Goal: Information Seeking & Learning: Learn about a topic

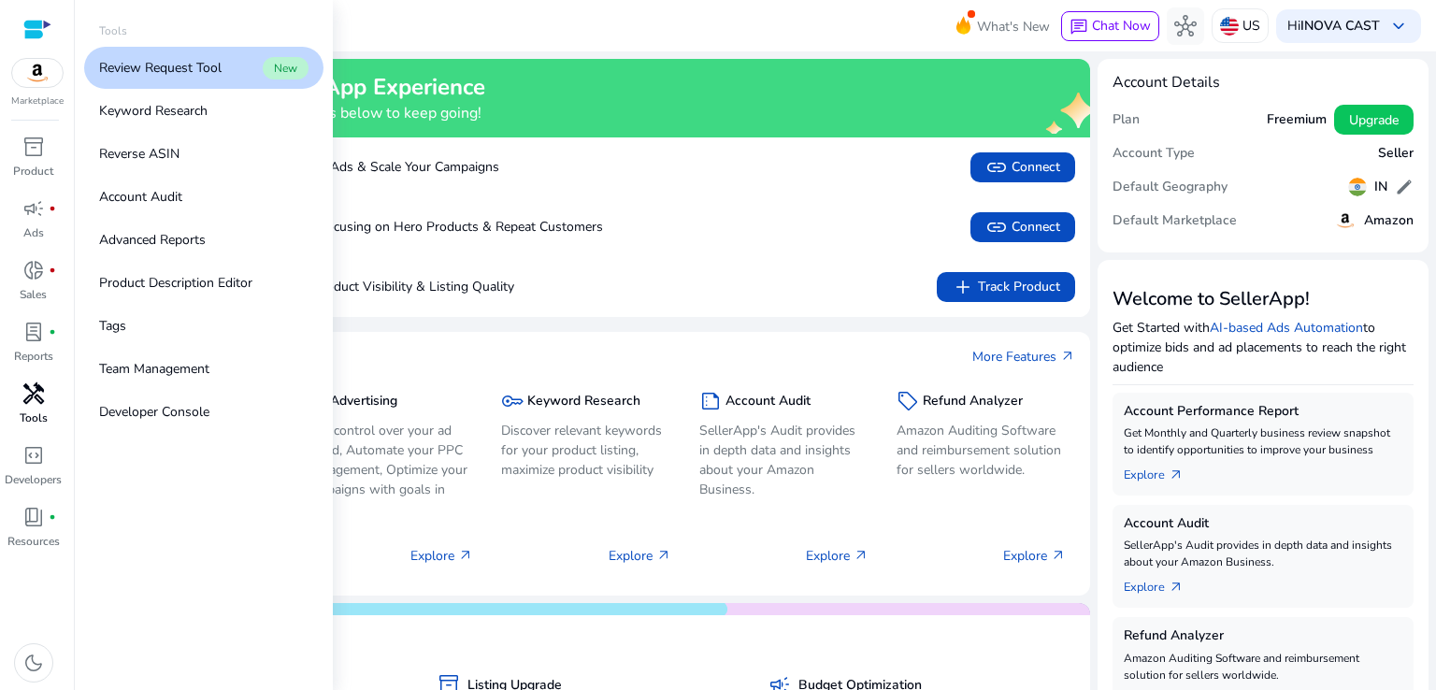
click at [34, 397] on span "handyman" at bounding box center [33, 393] width 22 height 22
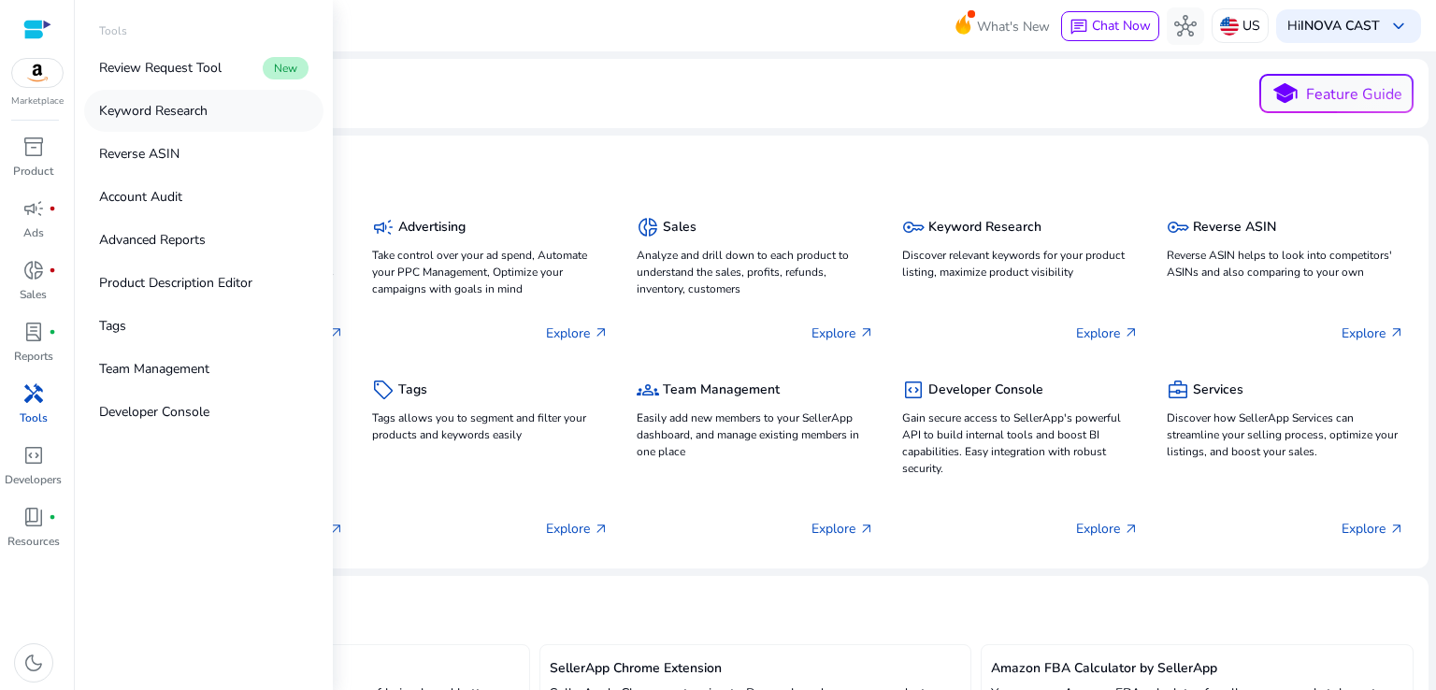
click at [173, 112] on p "Keyword Research" at bounding box center [153, 111] width 108 height 20
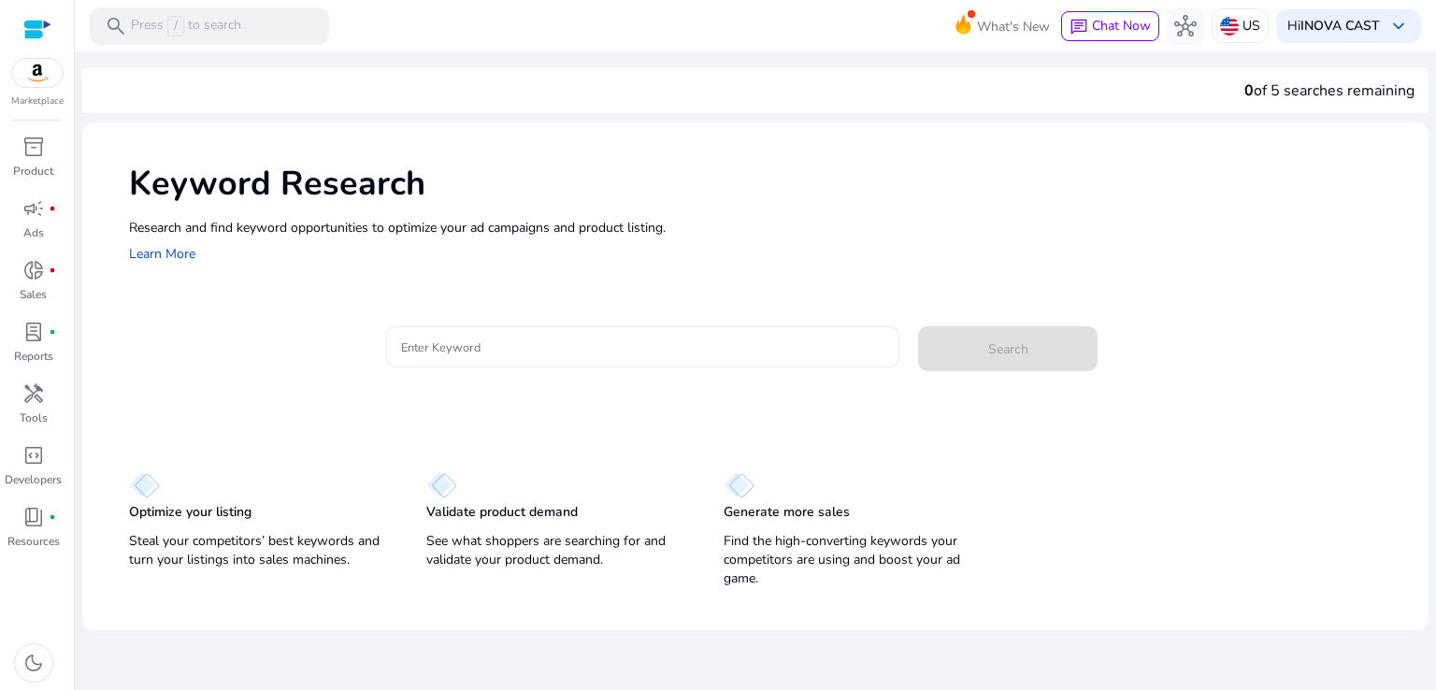
click at [633, 330] on div at bounding box center [643, 346] width 484 height 41
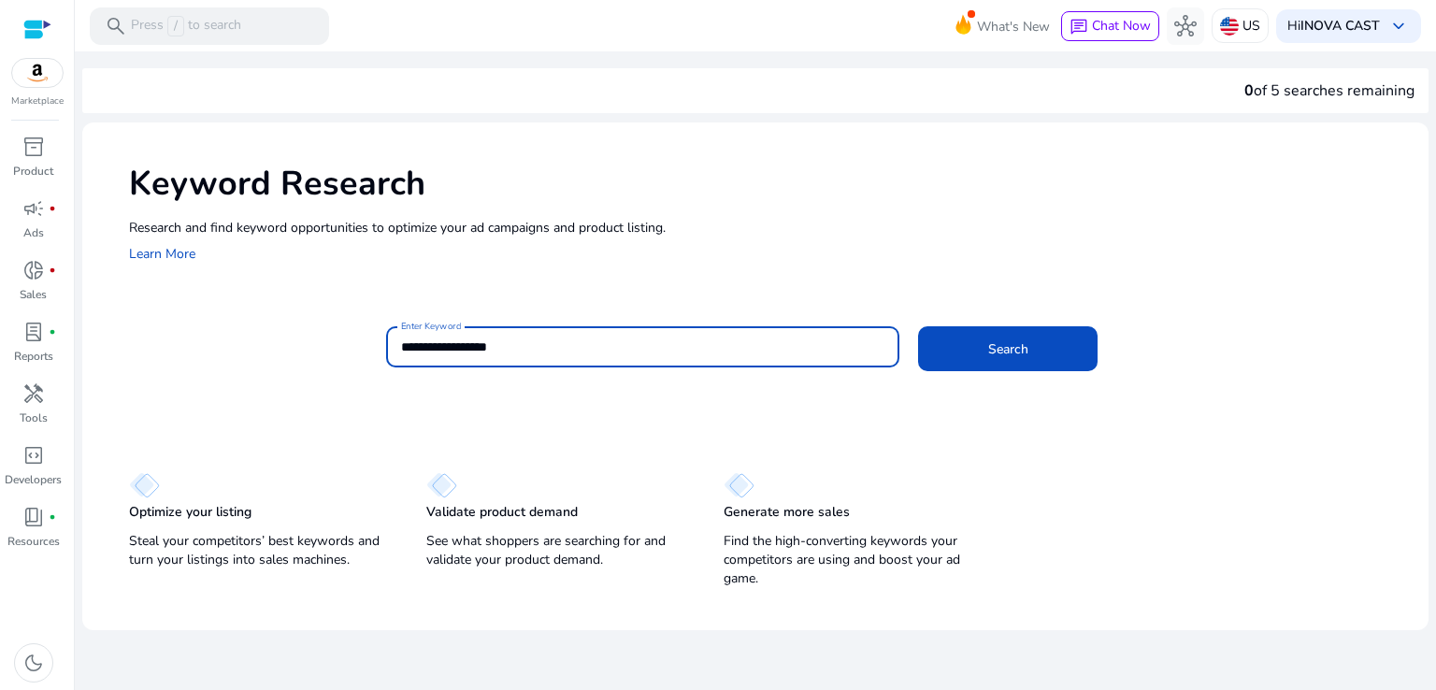
click at [918, 326] on button "Search" at bounding box center [1008, 348] width 180 height 45
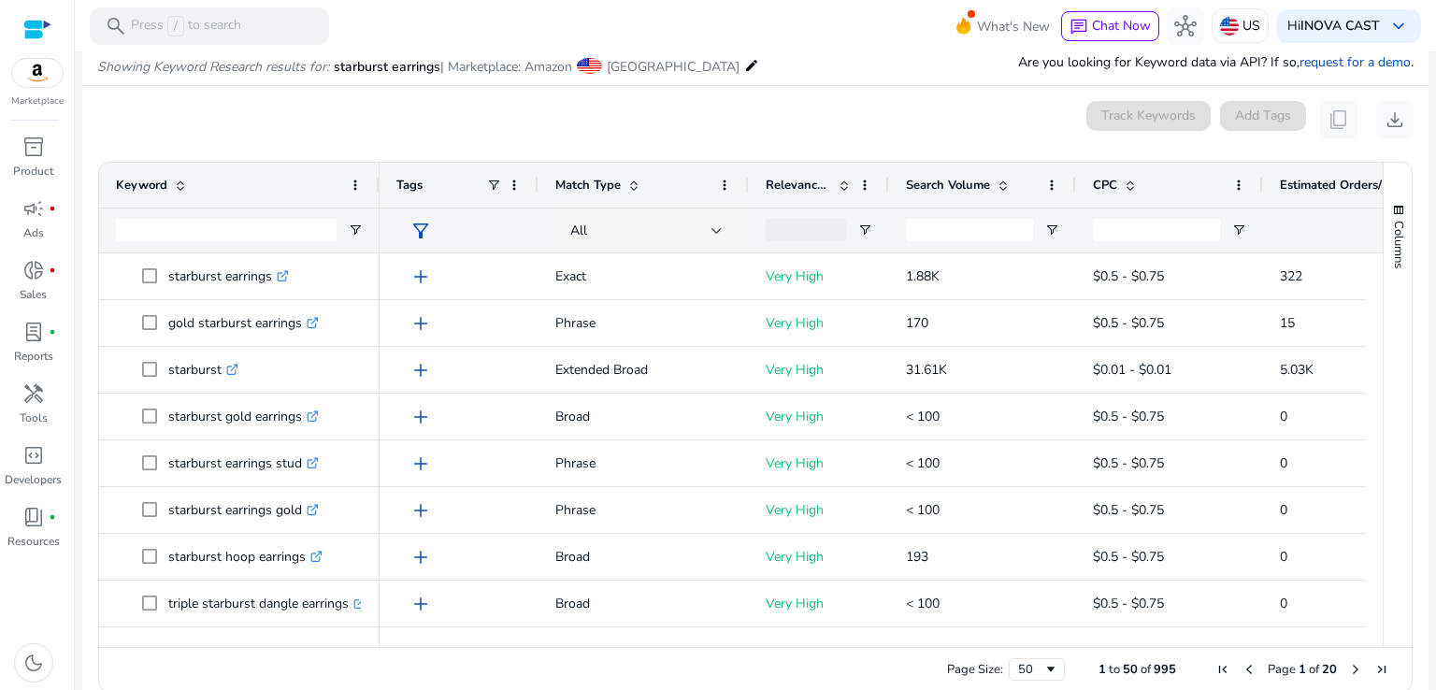
scroll to position [200, 0]
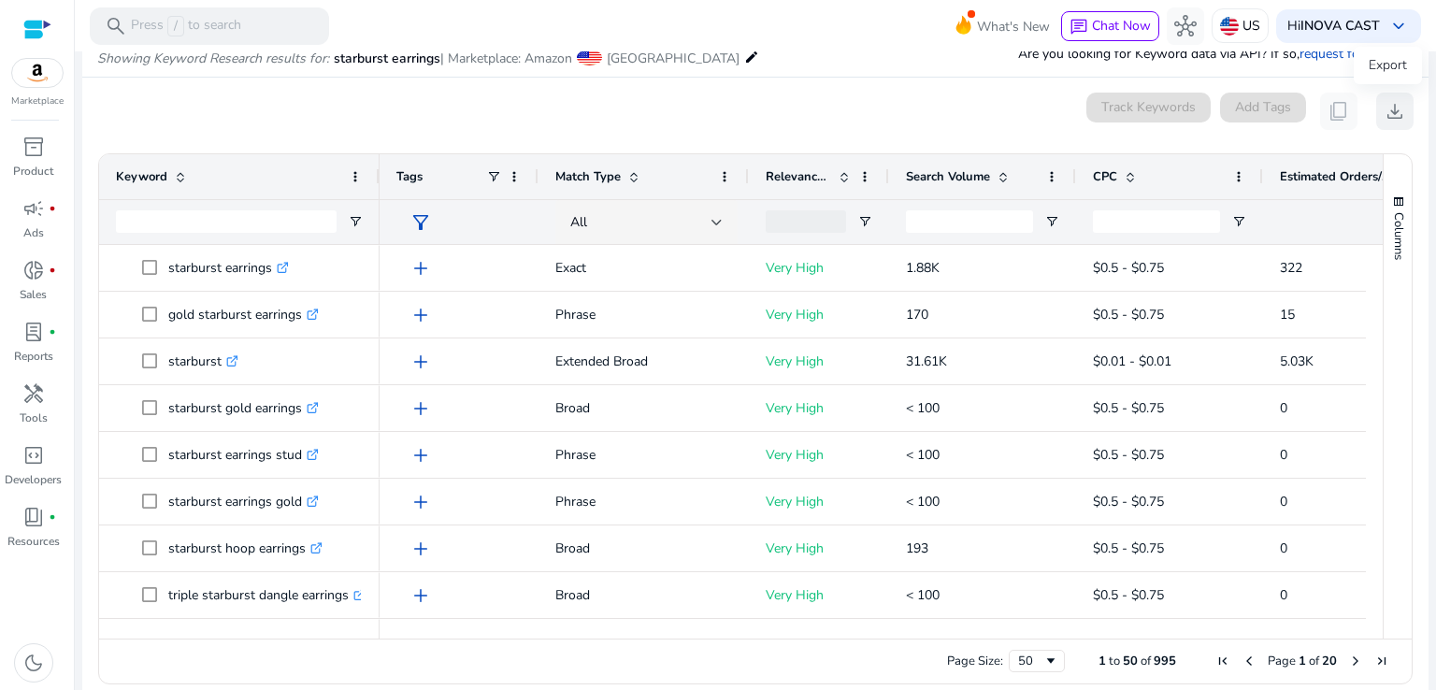
click at [1388, 110] on span "download" at bounding box center [1395, 111] width 22 height 22
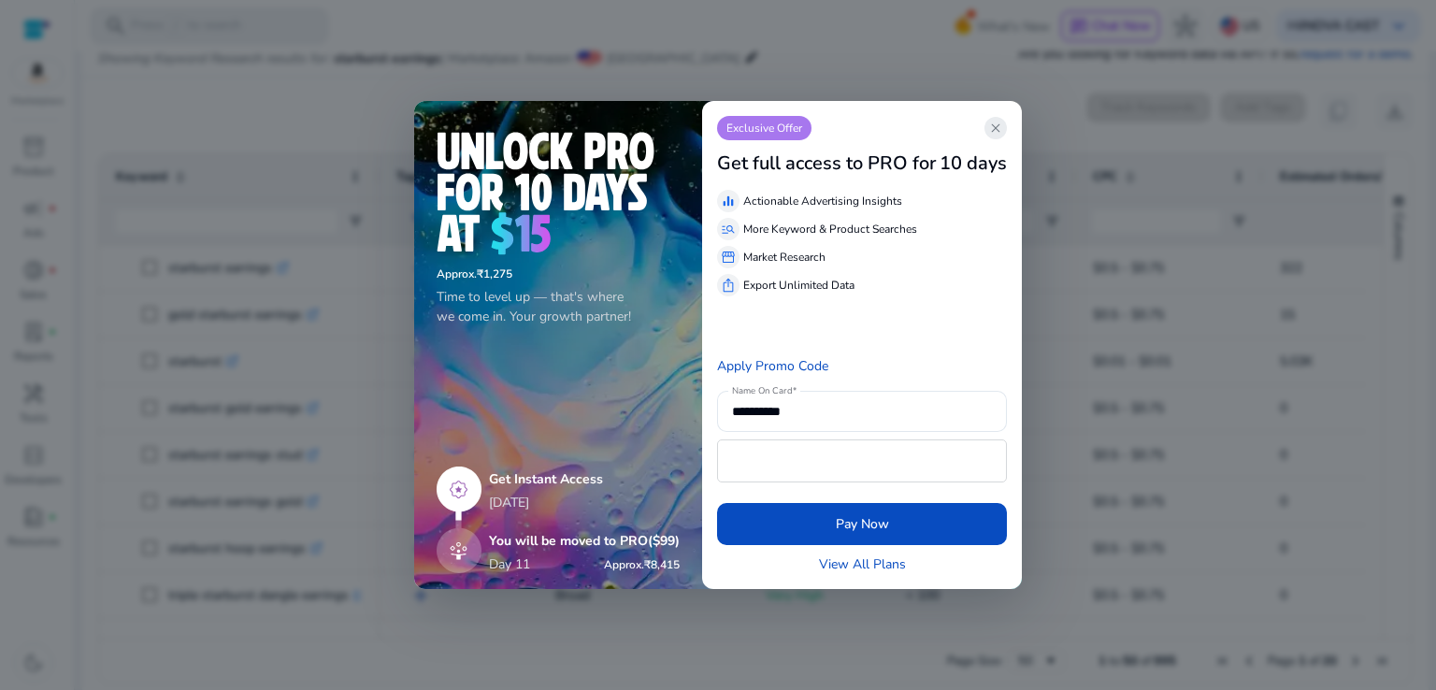
click at [998, 127] on span "close" at bounding box center [995, 128] width 15 height 15
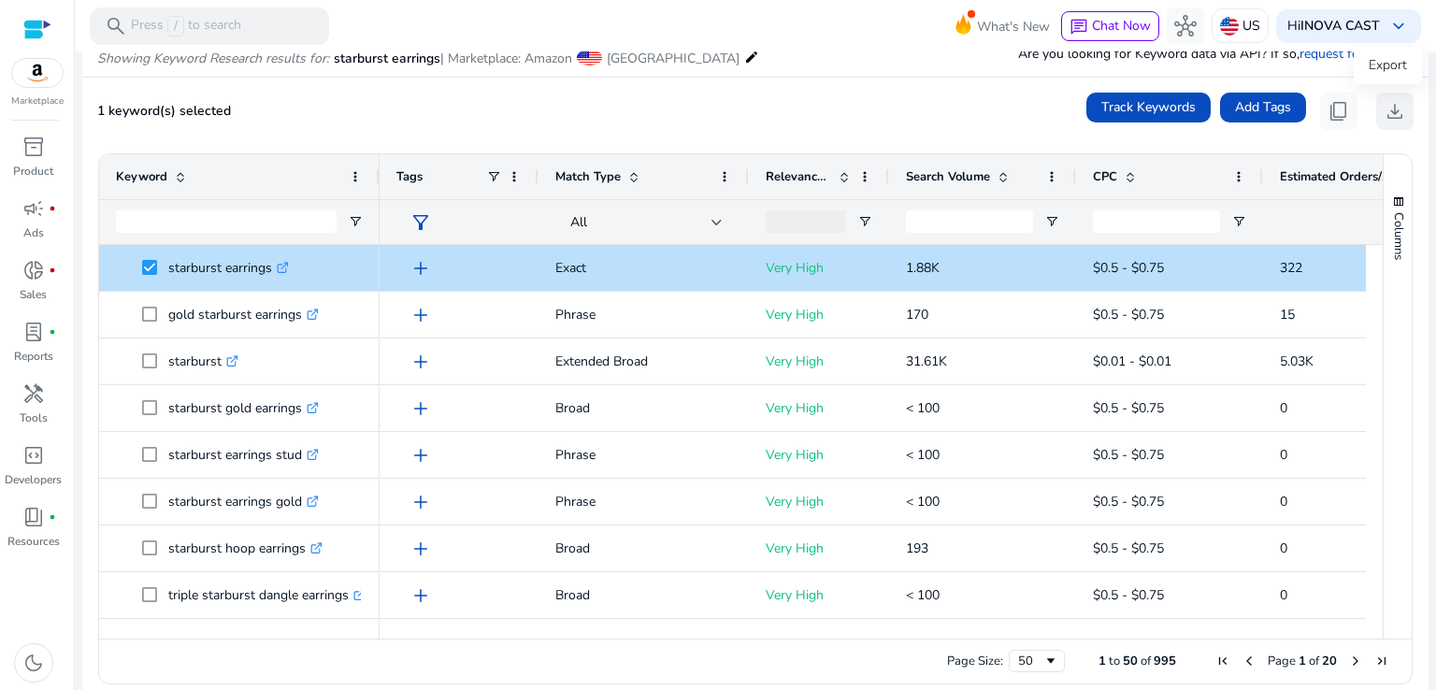
click at [1384, 110] on span "download" at bounding box center [1395, 111] width 22 height 22
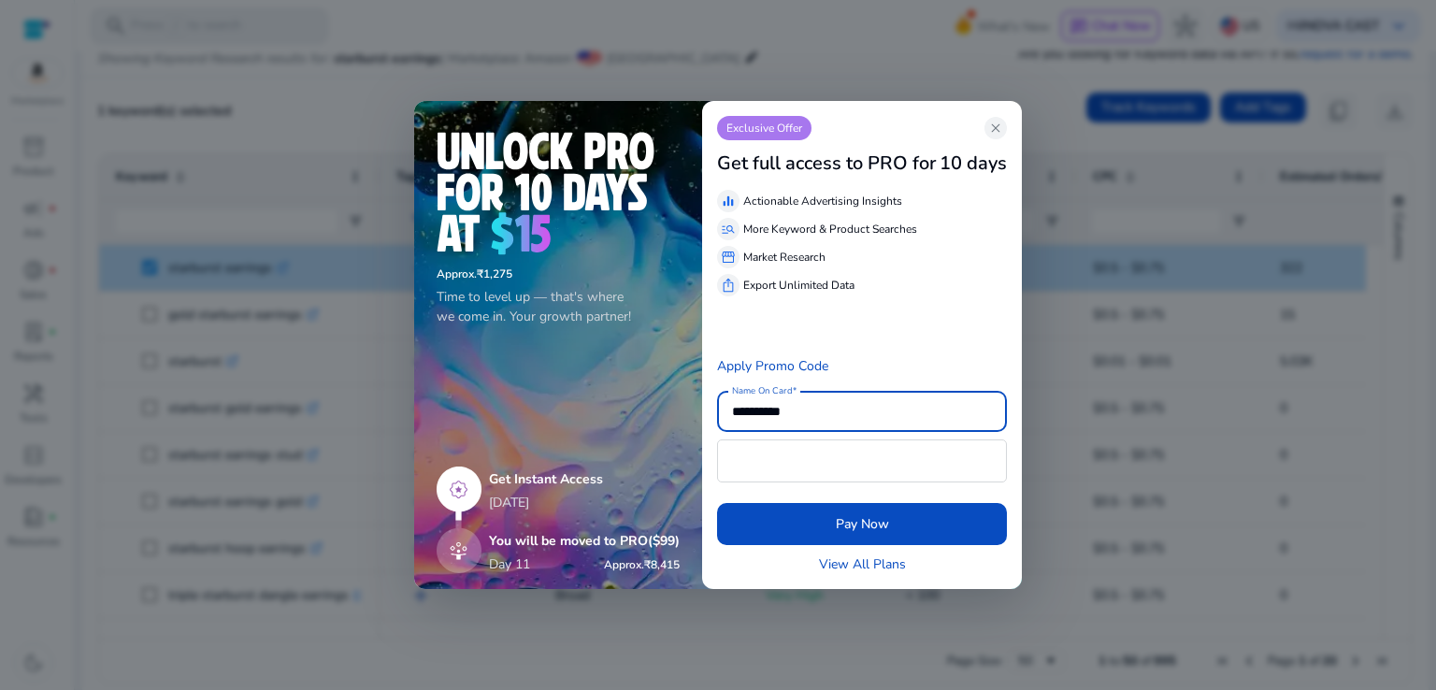
click at [1010, 129] on div "**********" at bounding box center [862, 345] width 320 height 489
click at [1002, 131] on span "close" at bounding box center [995, 128] width 15 height 15
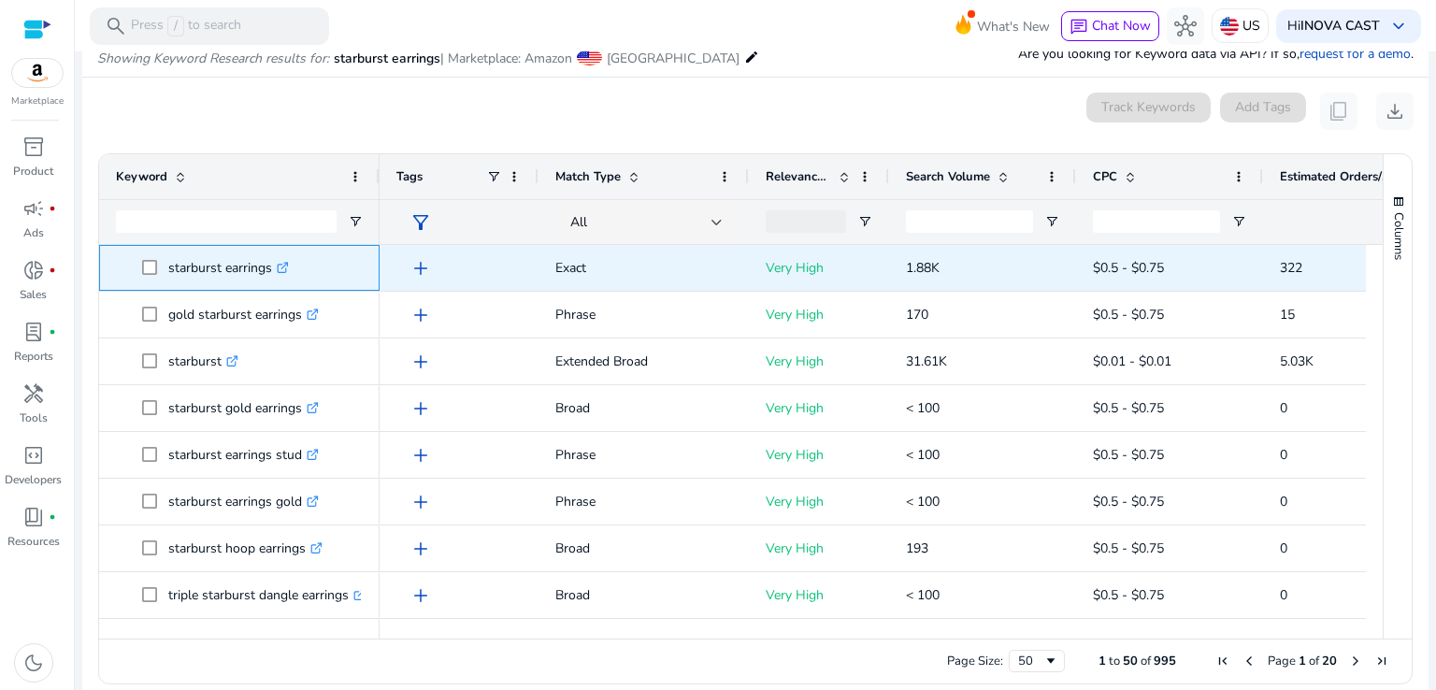
drag, startPoint x: 168, startPoint y: 266, endPoint x: 269, endPoint y: 266, distance: 101.0
click at [269, 268] on p "starburst earrings .st0{fill:#2c8af8}" at bounding box center [228, 268] width 121 height 38
copy p "starburst earrings"
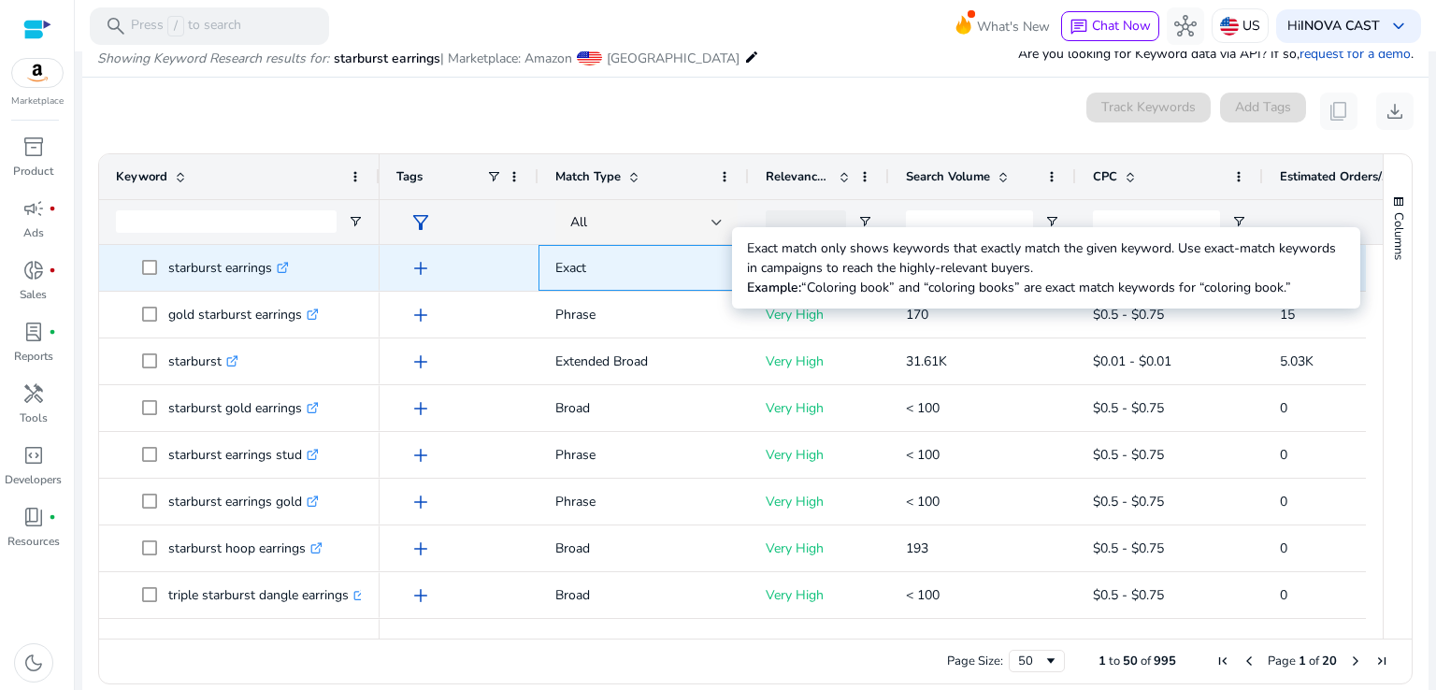
drag, startPoint x: 545, startPoint y: 266, endPoint x: 602, endPoint y: 269, distance: 57.1
click at [602, 269] on div "Exact" at bounding box center [644, 268] width 210 height 46
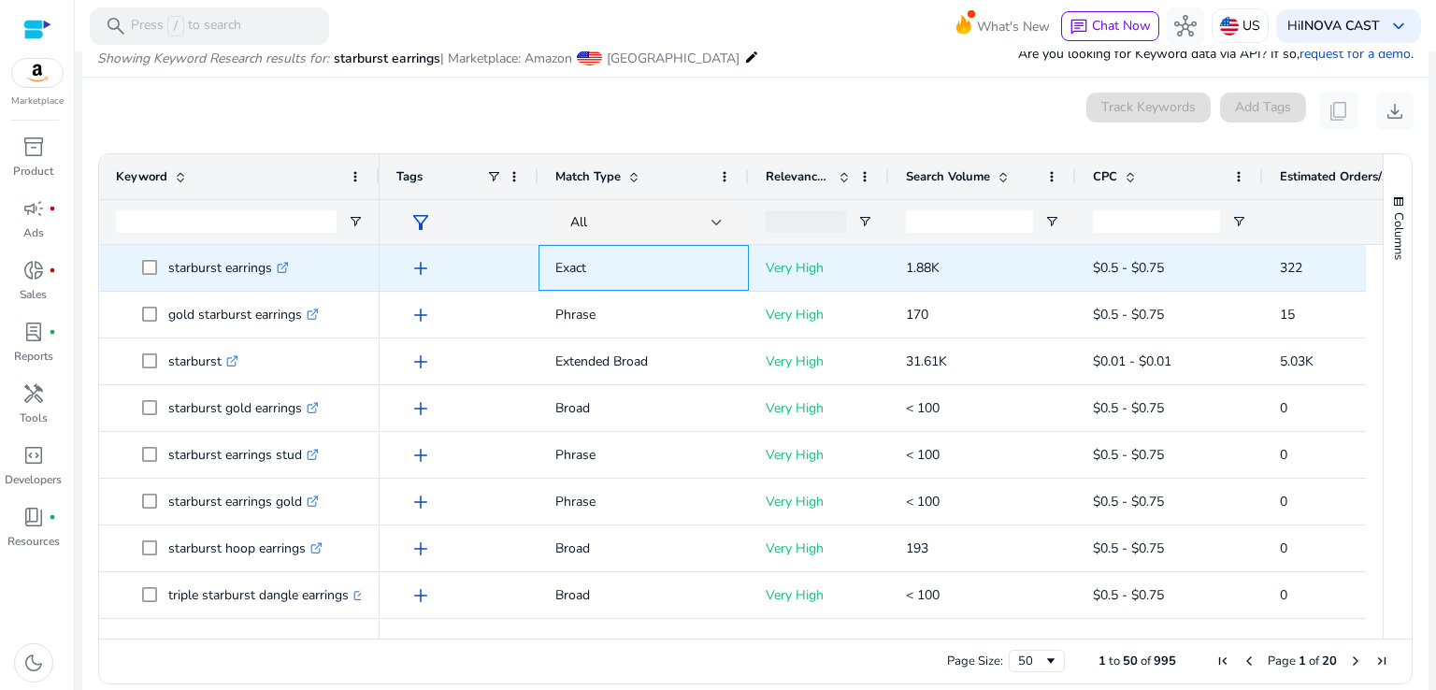
click at [734, 270] on div "Exact" at bounding box center [644, 268] width 210 height 46
drag, startPoint x: 542, startPoint y: 266, endPoint x: 1332, endPoint y: 276, distance: 790.0
click at [1332, 276] on div "add Exact Very High 1.88K $0.5 - $0.75 322 17.20%" at bounding box center [1008, 268] width 1257 height 47
copy div "Exact Very High 1.88K $0.5 - $0.75 322"
click at [484, 263] on div "add" at bounding box center [464, 268] width 116 height 35
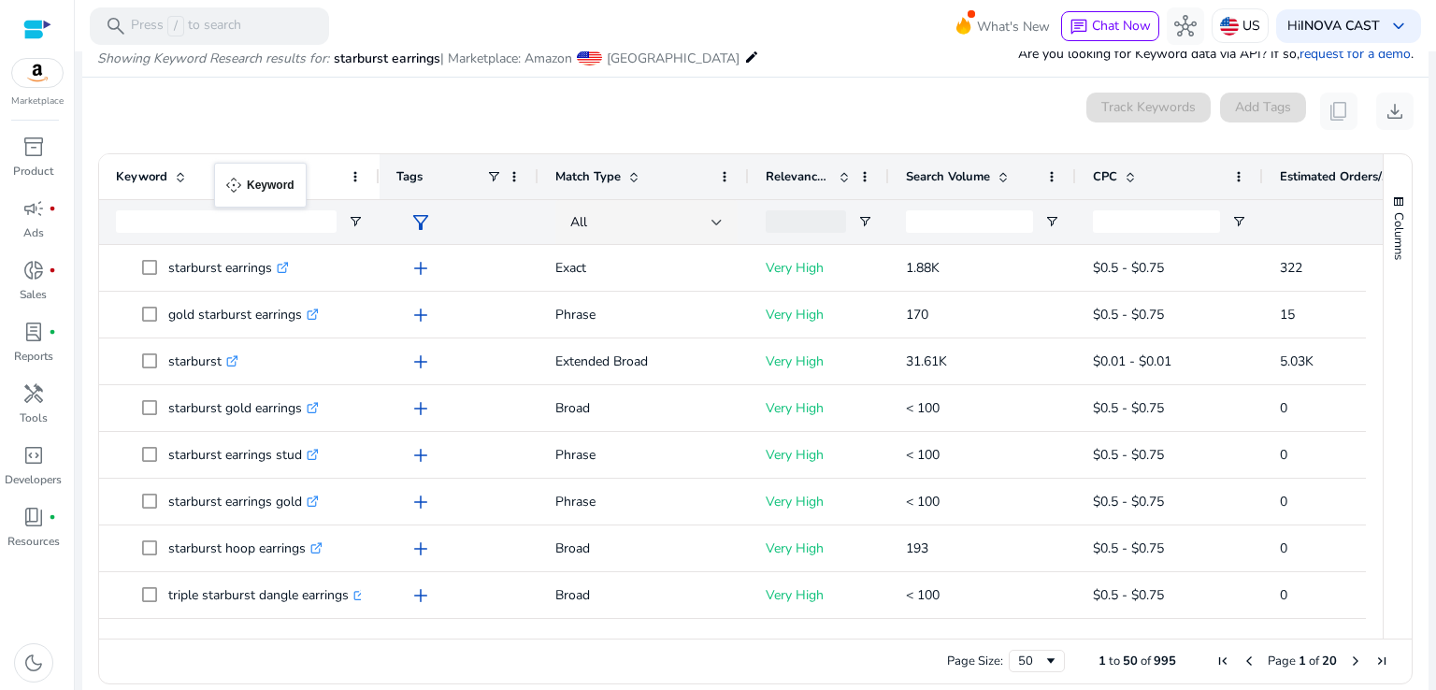
drag, startPoint x: 105, startPoint y: 174, endPoint x: 223, endPoint y: 174, distance: 118.7
drag, startPoint x: 105, startPoint y: 136, endPoint x: 831, endPoint y: 207, distance: 729.9
click at [808, 207] on mat-card "0 keyword(s) selected Track Keywords Add Tags content_copy download Press ENTER…" at bounding box center [755, 393] width 1346 height 631
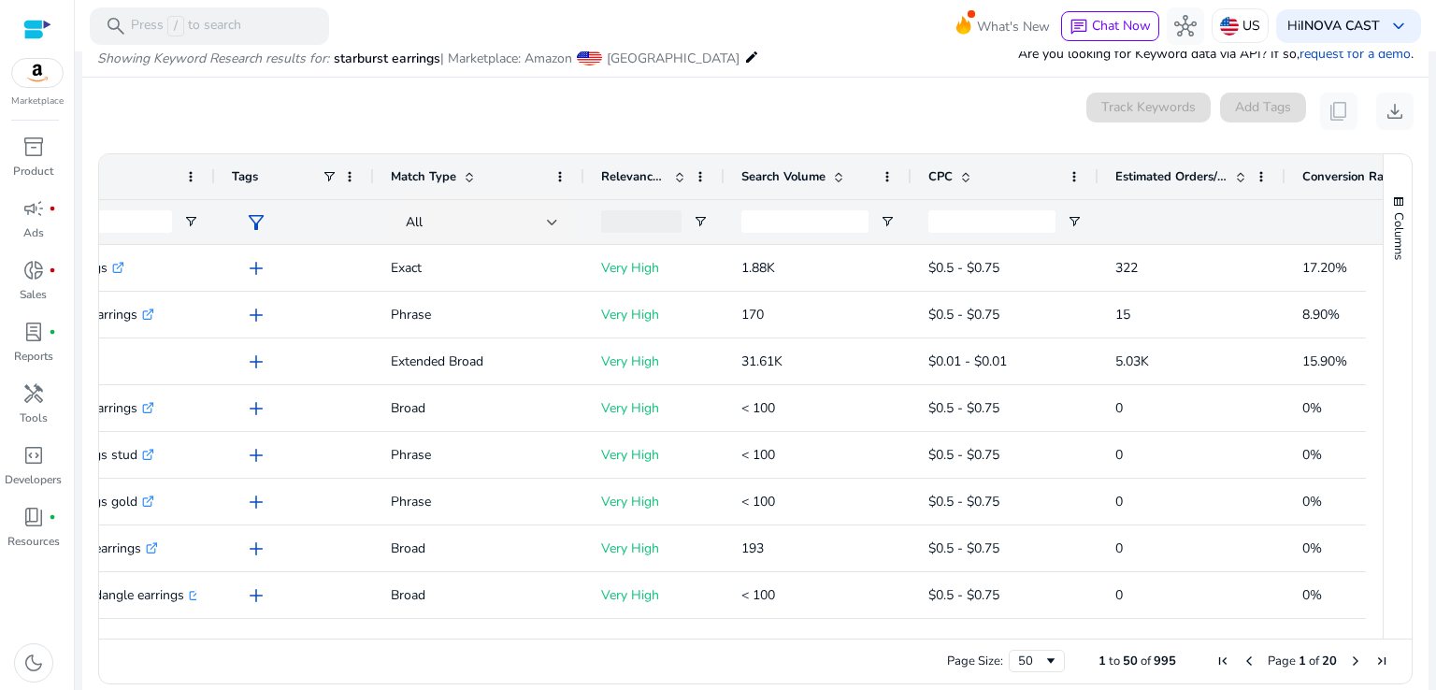
scroll to position [0, 0]
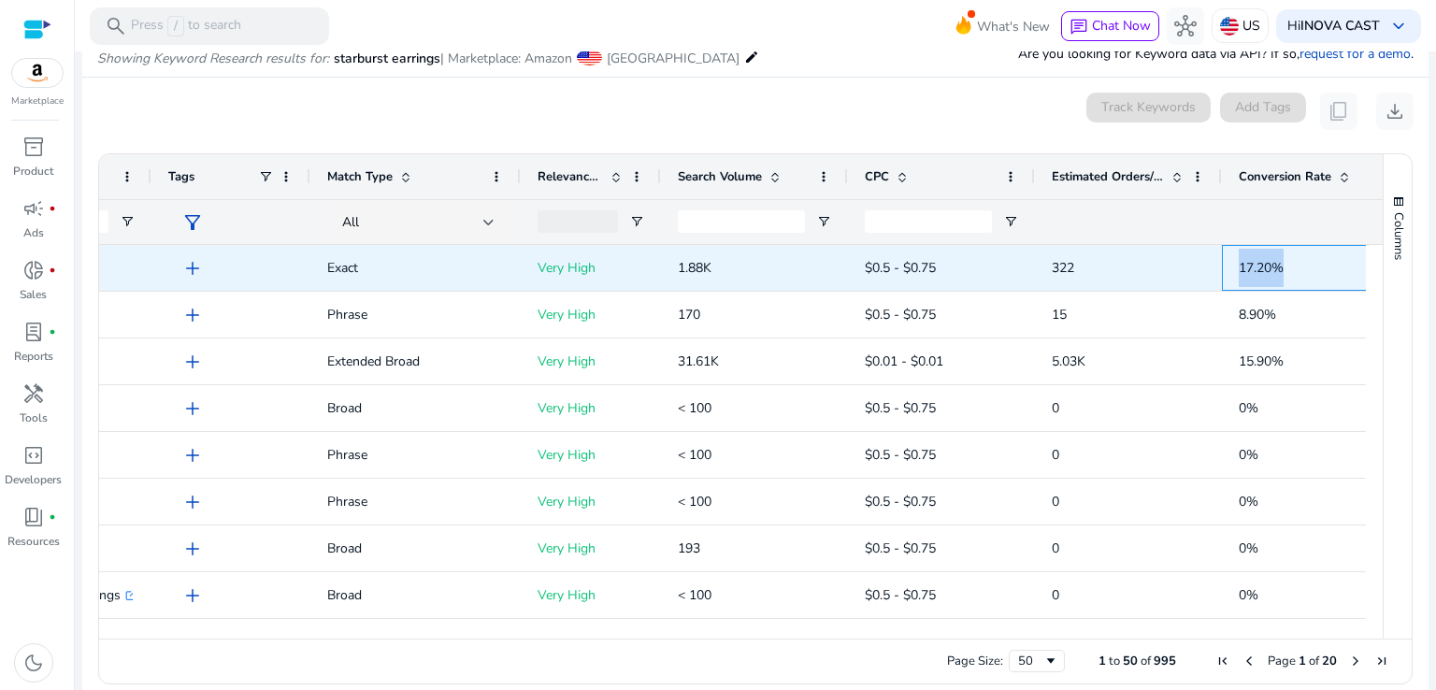
drag, startPoint x: 1310, startPoint y: 268, endPoint x: 1238, endPoint y: 269, distance: 72.0
click at [1239, 269] on span "17.20%" at bounding box center [1315, 268] width 153 height 38
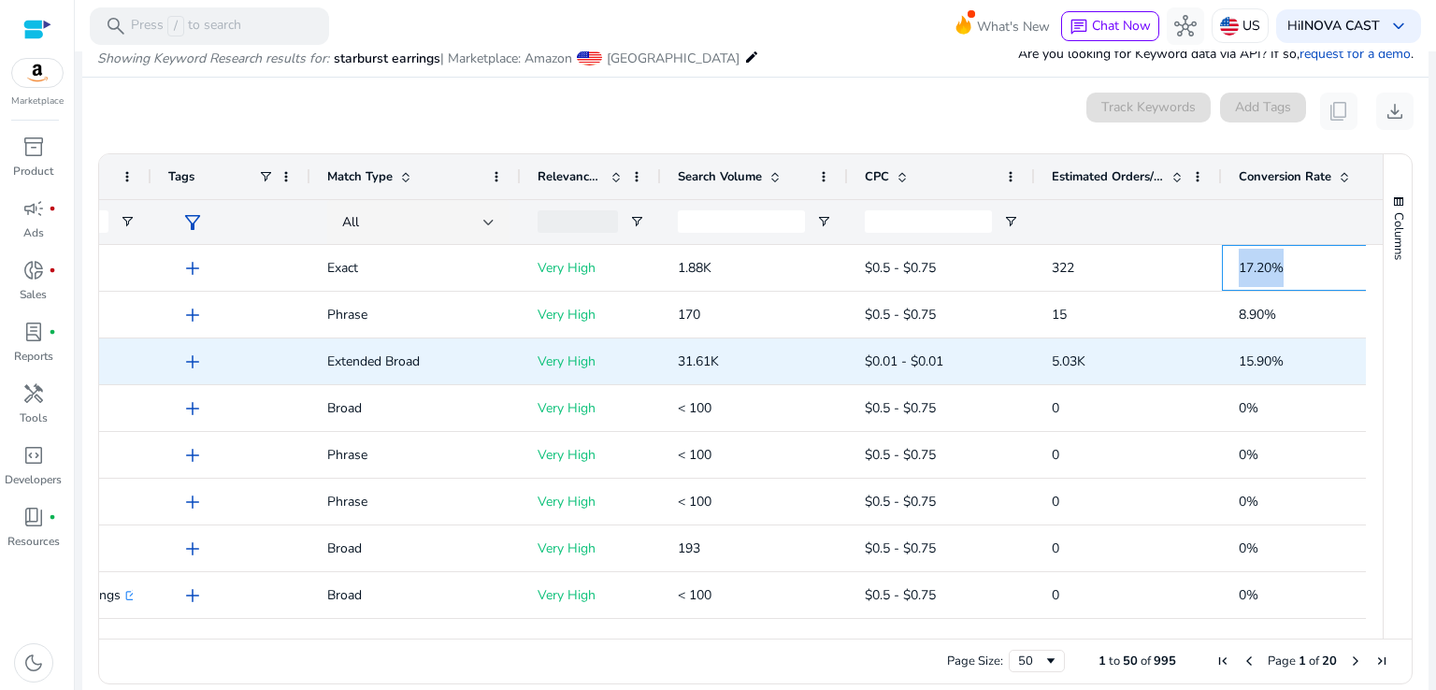
copy span "17.20%"
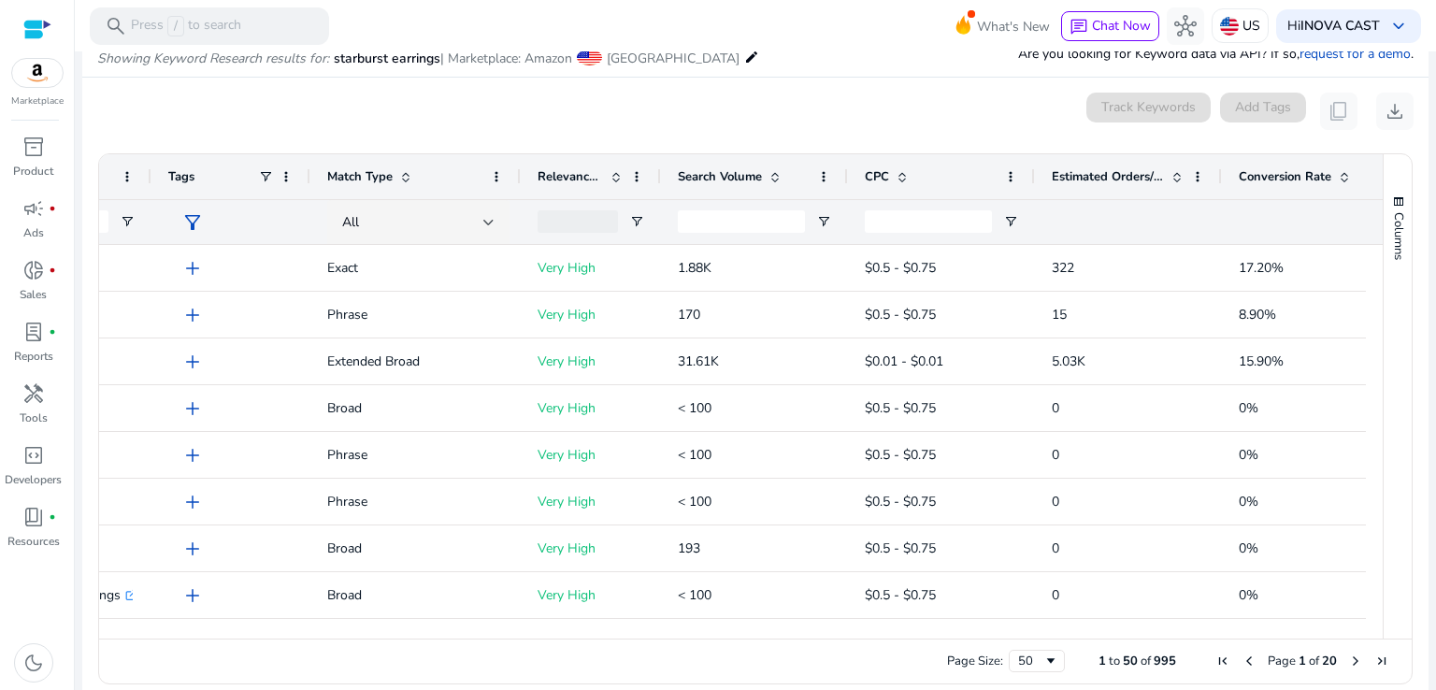
drag, startPoint x: 1238, startPoint y: 147, endPoint x: 1305, endPoint y: 193, distance: 81.4
click at [1312, 188] on ag-grid-angular "Press SPACE to select this row. Drag here to set row groups Drag here to set co…" at bounding box center [755, 419] width 1344 height 550
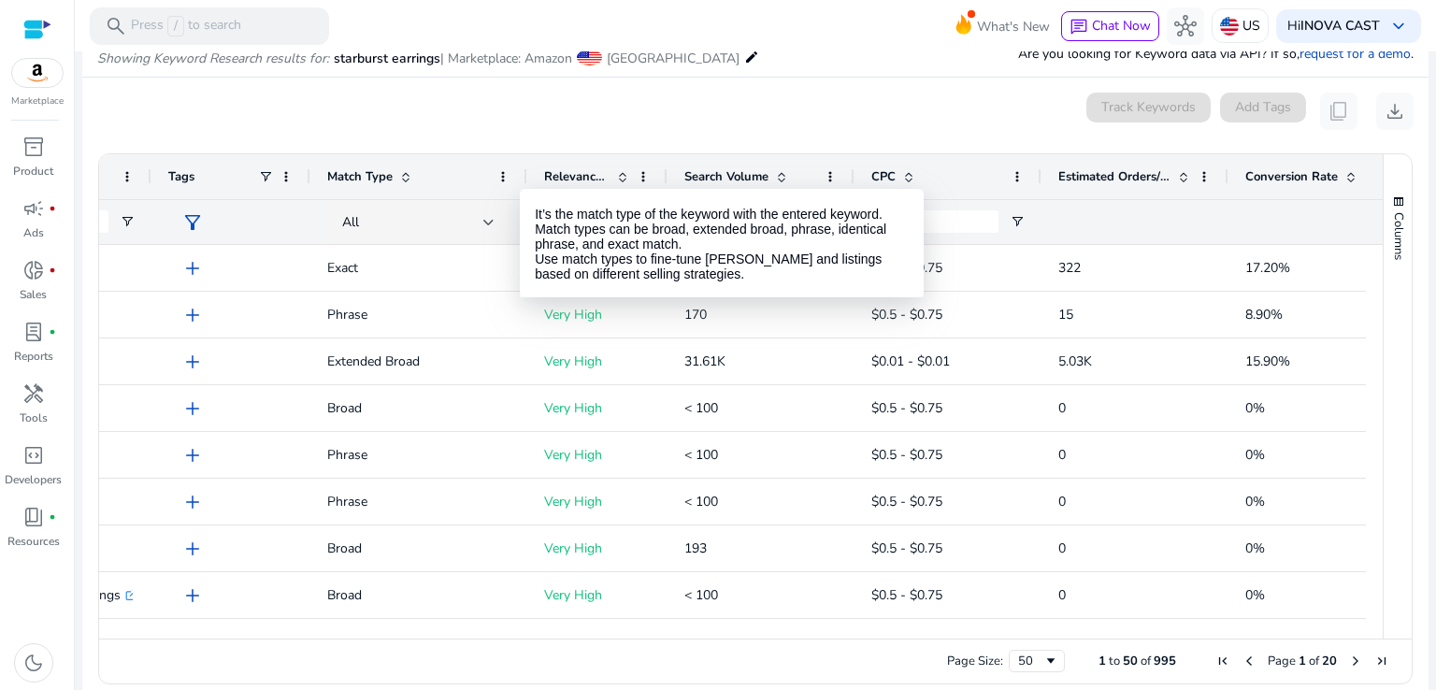
drag, startPoint x: 517, startPoint y: 169, endPoint x: 542, endPoint y: 168, distance: 25.3
click at [526, 171] on div at bounding box center [526, 176] width 7 height 45
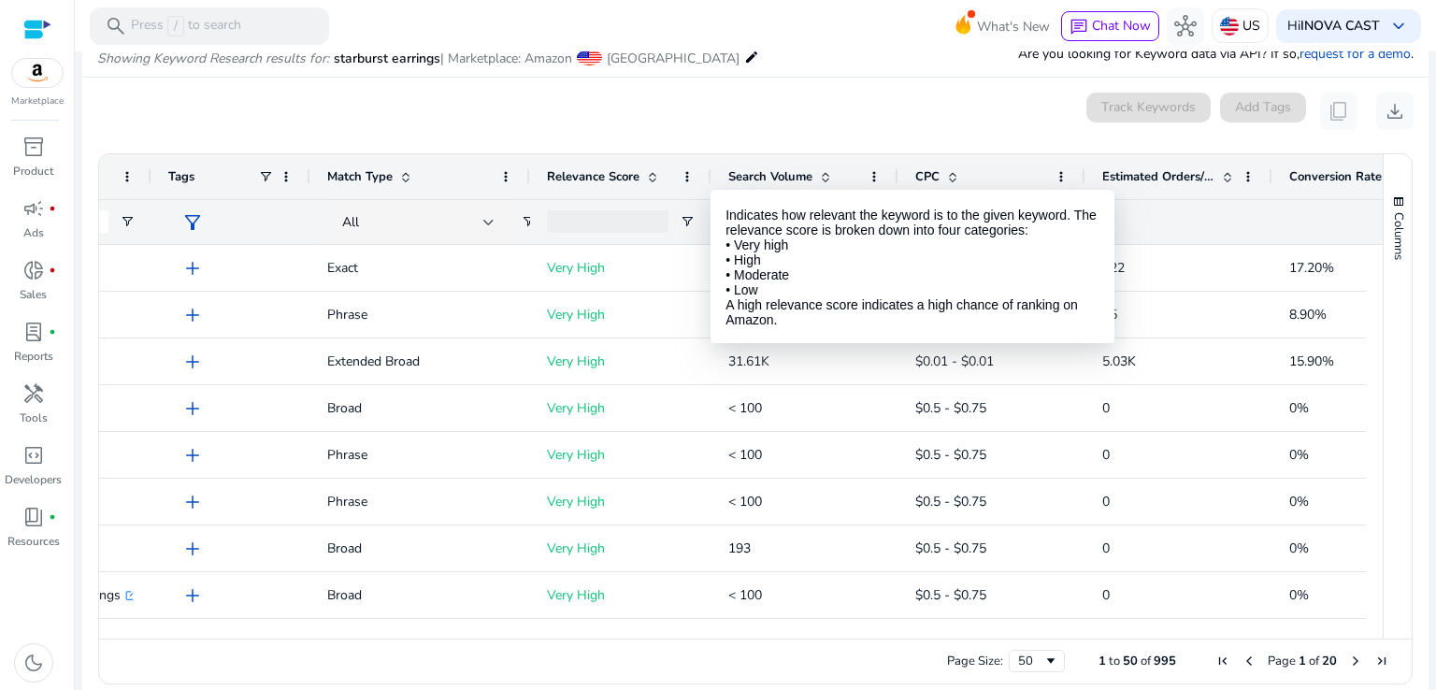
drag, startPoint x: 669, startPoint y: 170, endPoint x: 711, endPoint y: 172, distance: 41.2
click at [711, 172] on div at bounding box center [710, 176] width 7 height 45
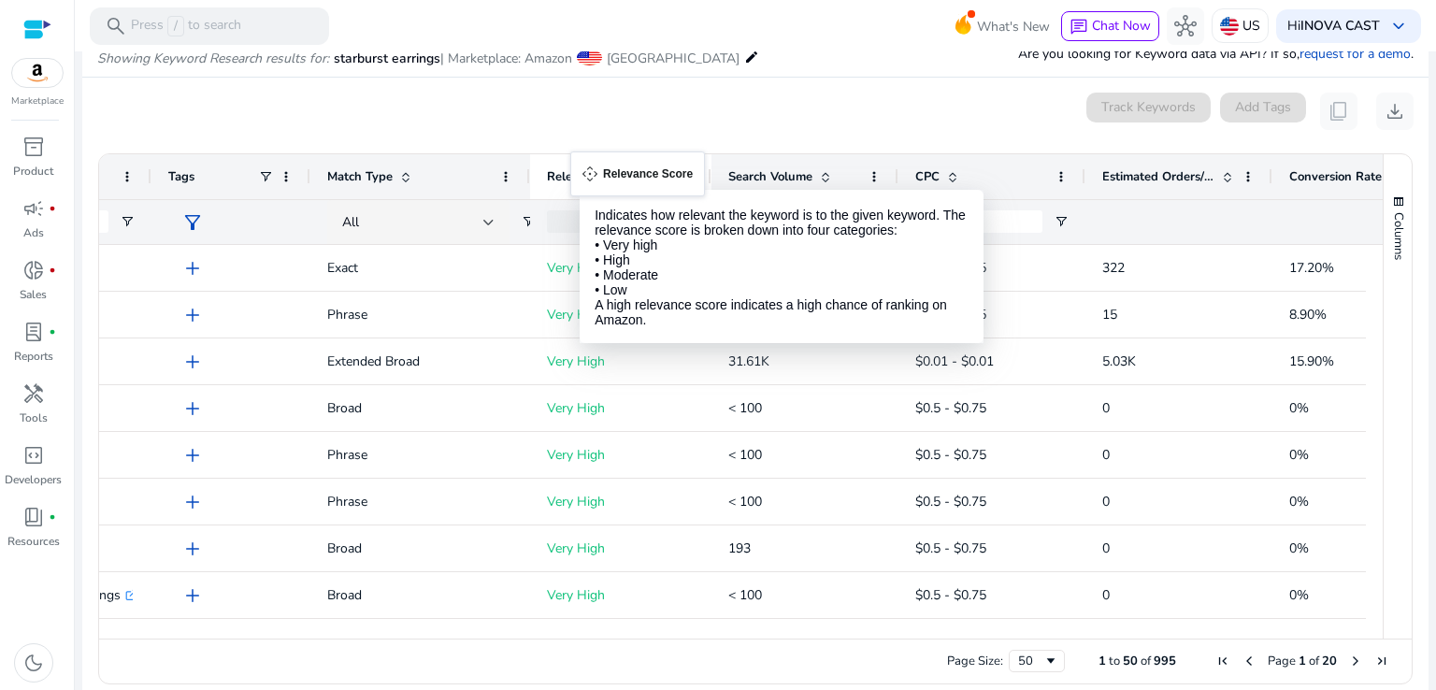
scroll to position [0, 146]
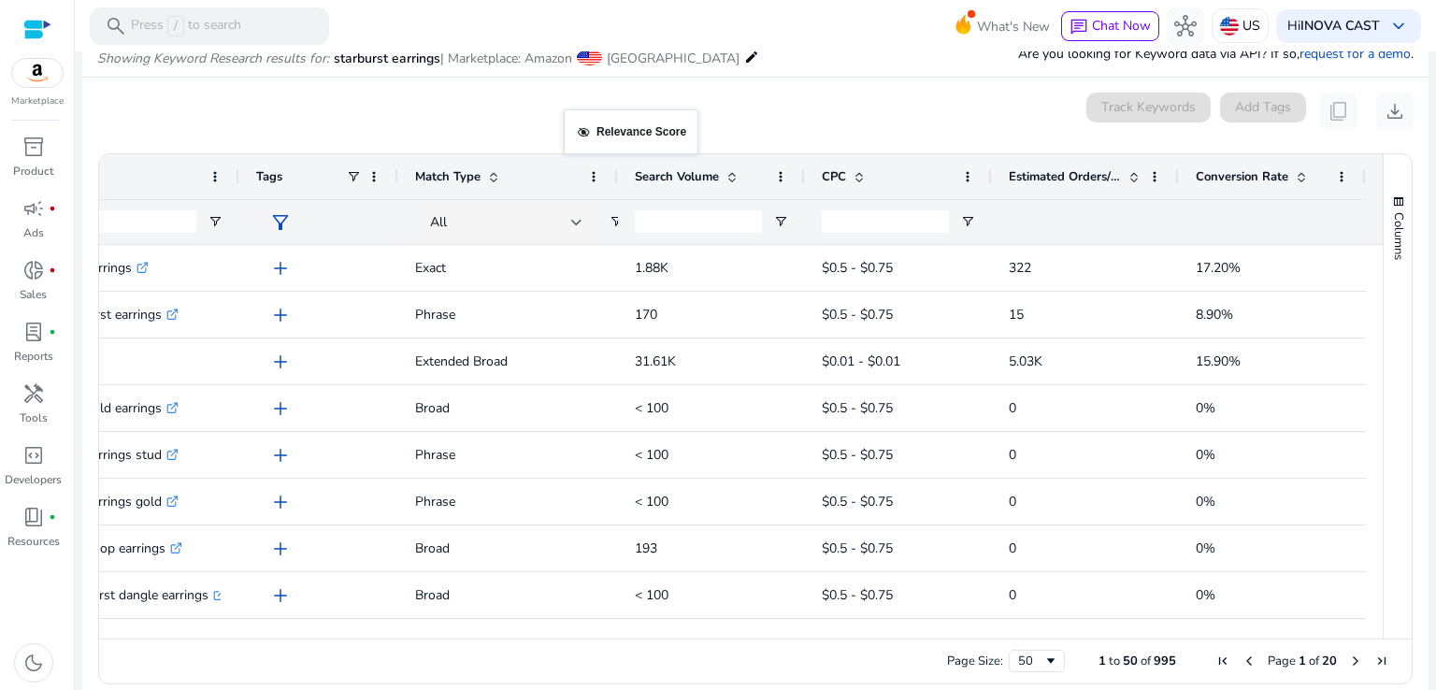
drag, startPoint x: 640, startPoint y: 184, endPoint x: 572, endPoint y: 113, distance: 98.5
type input "**********"
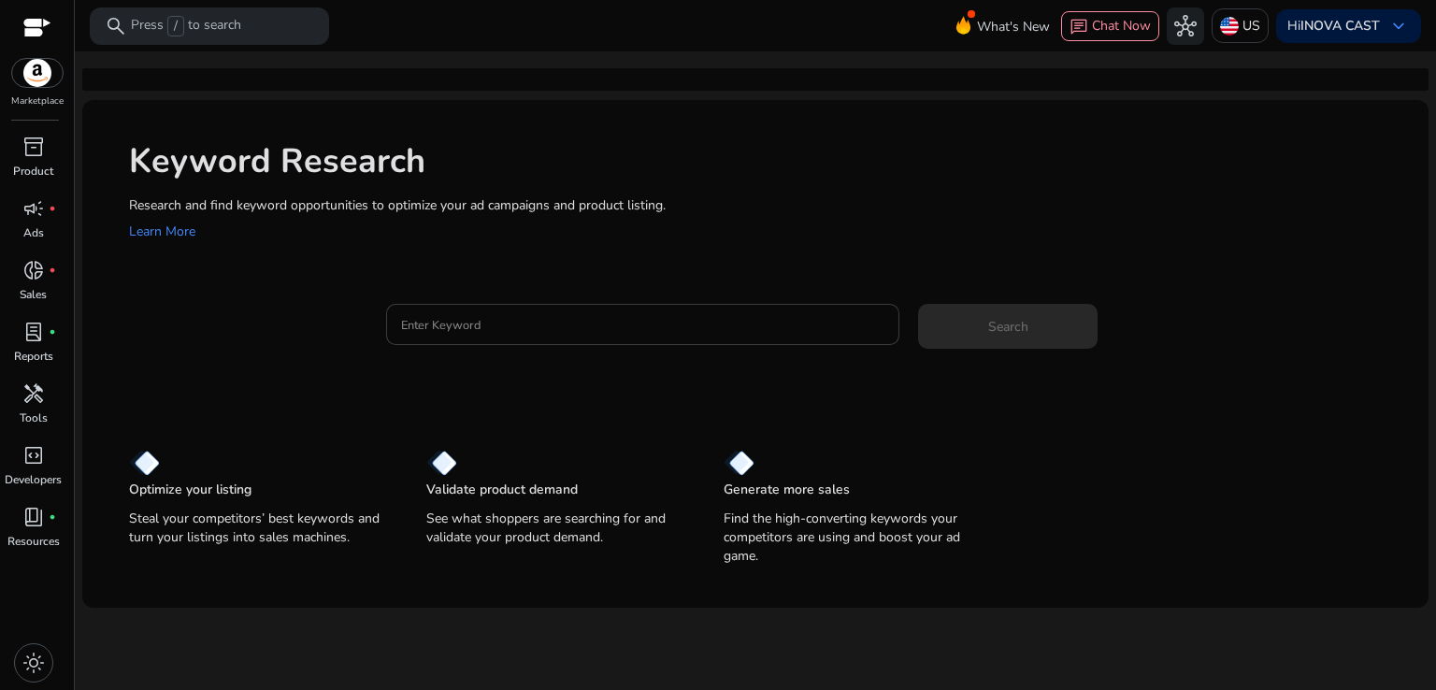
click at [479, 341] on div at bounding box center [643, 324] width 484 height 41
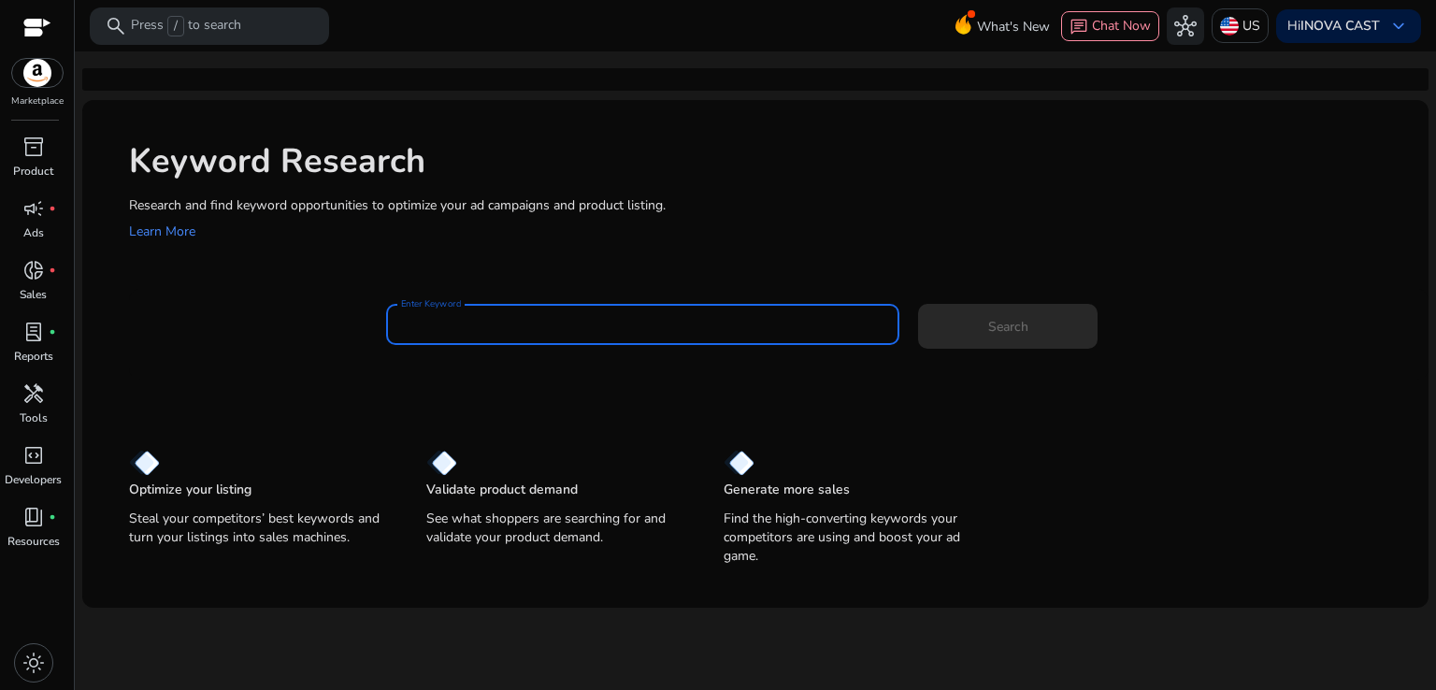
click at [480, 321] on input "Enter Keyword" at bounding box center [643, 324] width 484 height 21
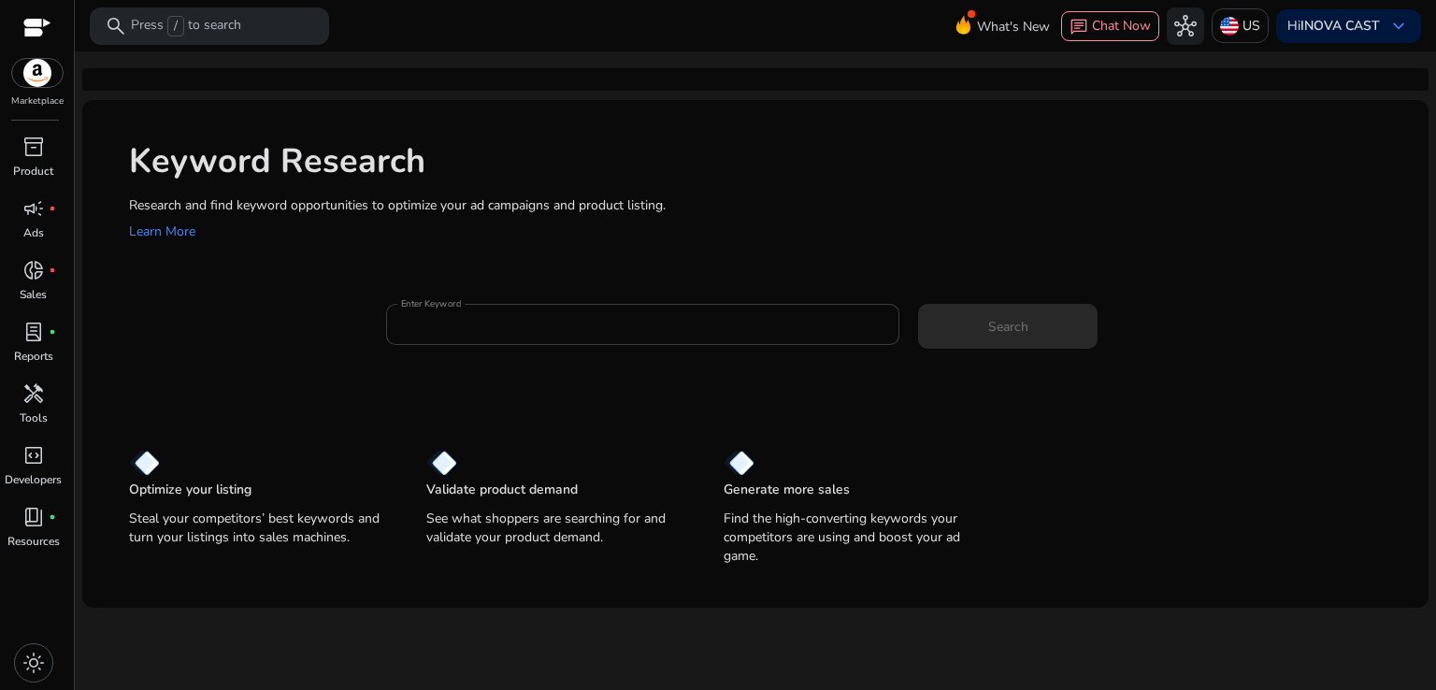
click at [482, 312] on div at bounding box center [643, 324] width 484 height 41
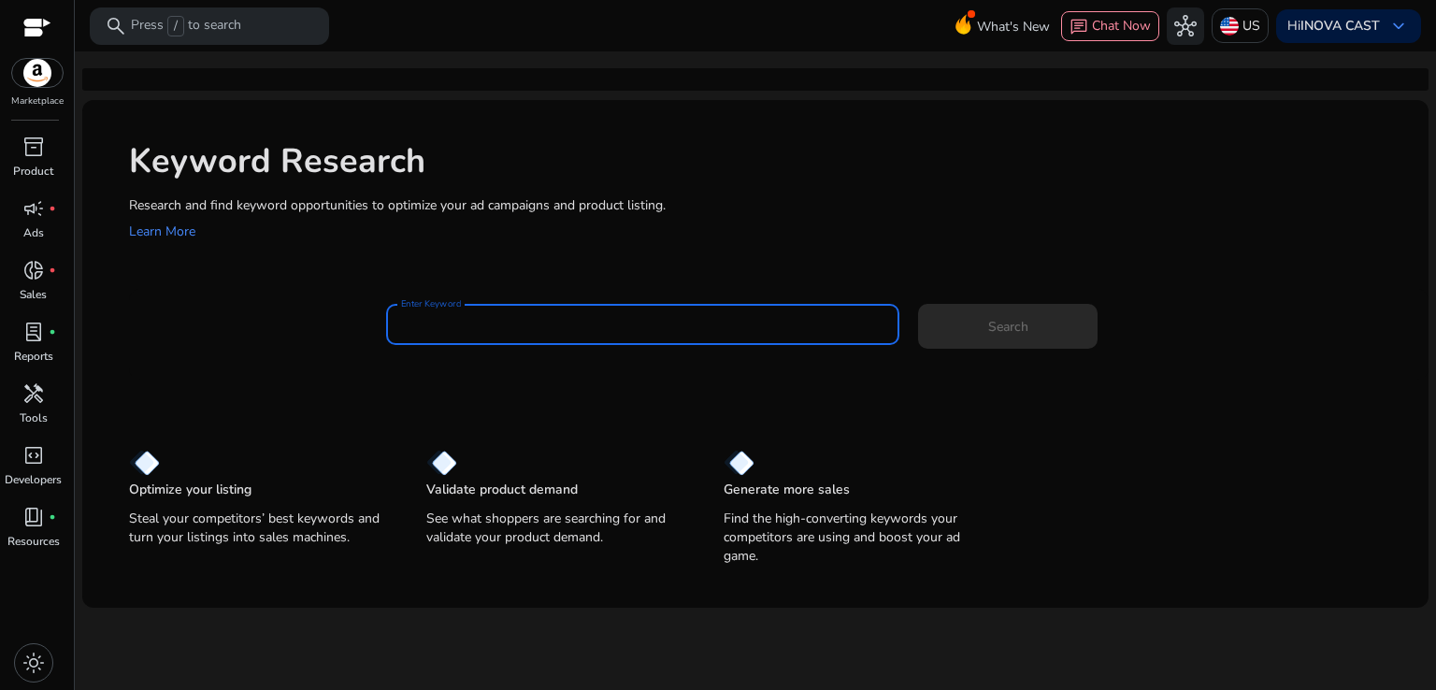
click at [476, 315] on input "Enter Keyword" at bounding box center [643, 324] width 484 height 21
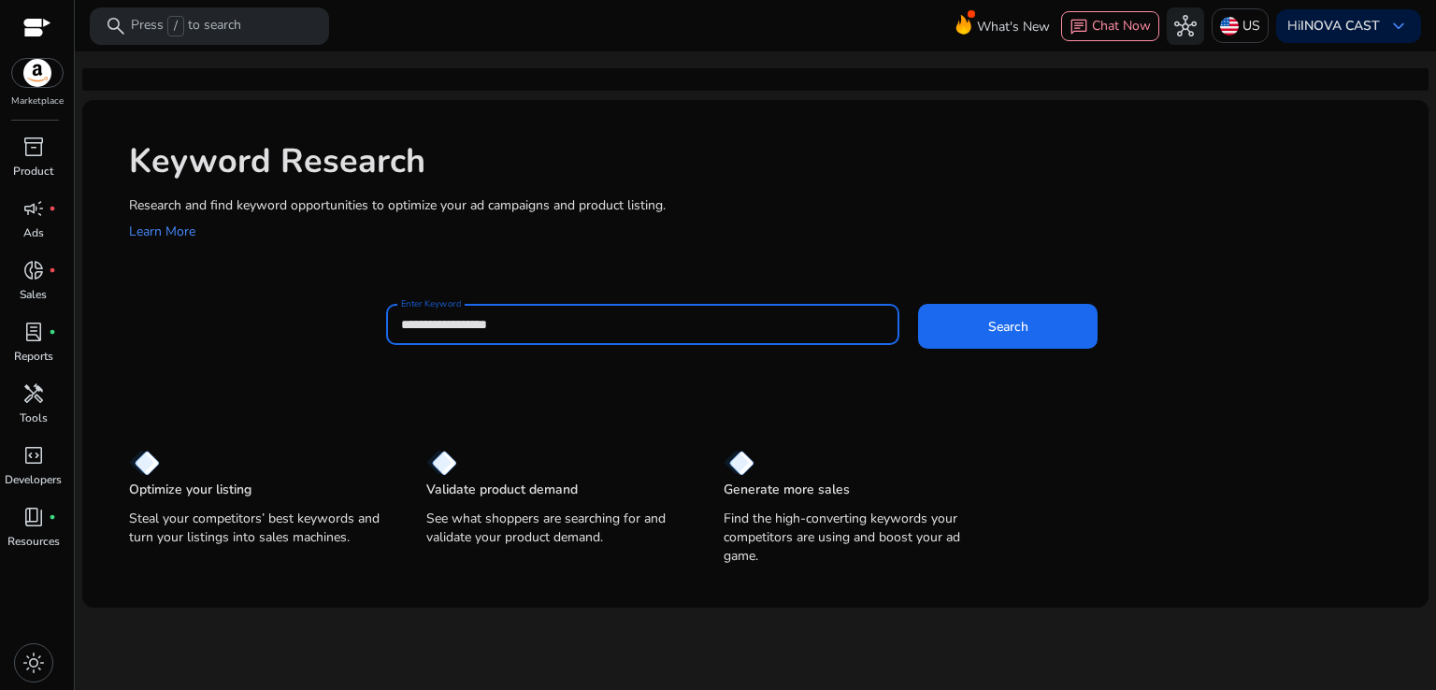
type input "**********"
click at [918, 304] on button "Search" at bounding box center [1008, 326] width 180 height 45
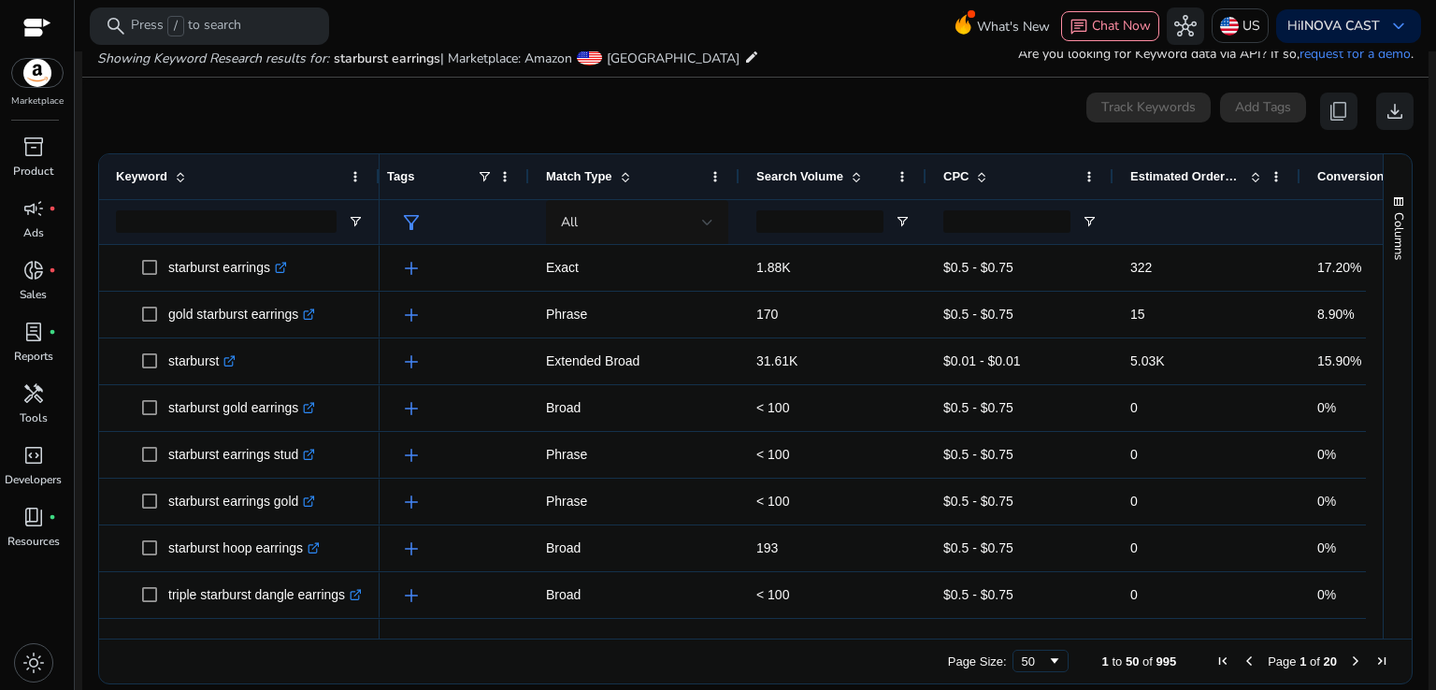
drag, startPoint x: 510, startPoint y: 638, endPoint x: 318, endPoint y: 615, distance: 193.0
click at [322, 628] on div "Drag here to set row groups Drag here to set column labels Keyword Tags 15" at bounding box center [755, 418] width 1314 height 531
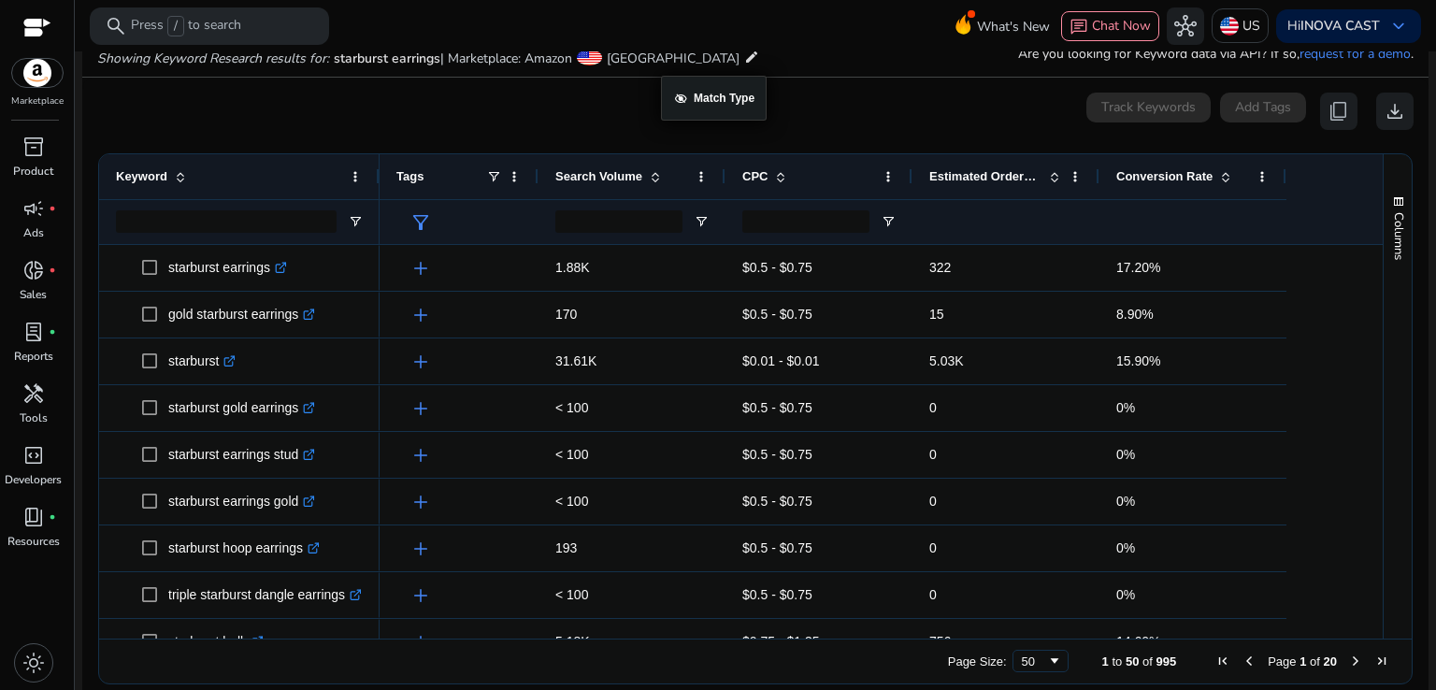
drag, startPoint x: 648, startPoint y: 162, endPoint x: 670, endPoint y: 87, distance: 78.1
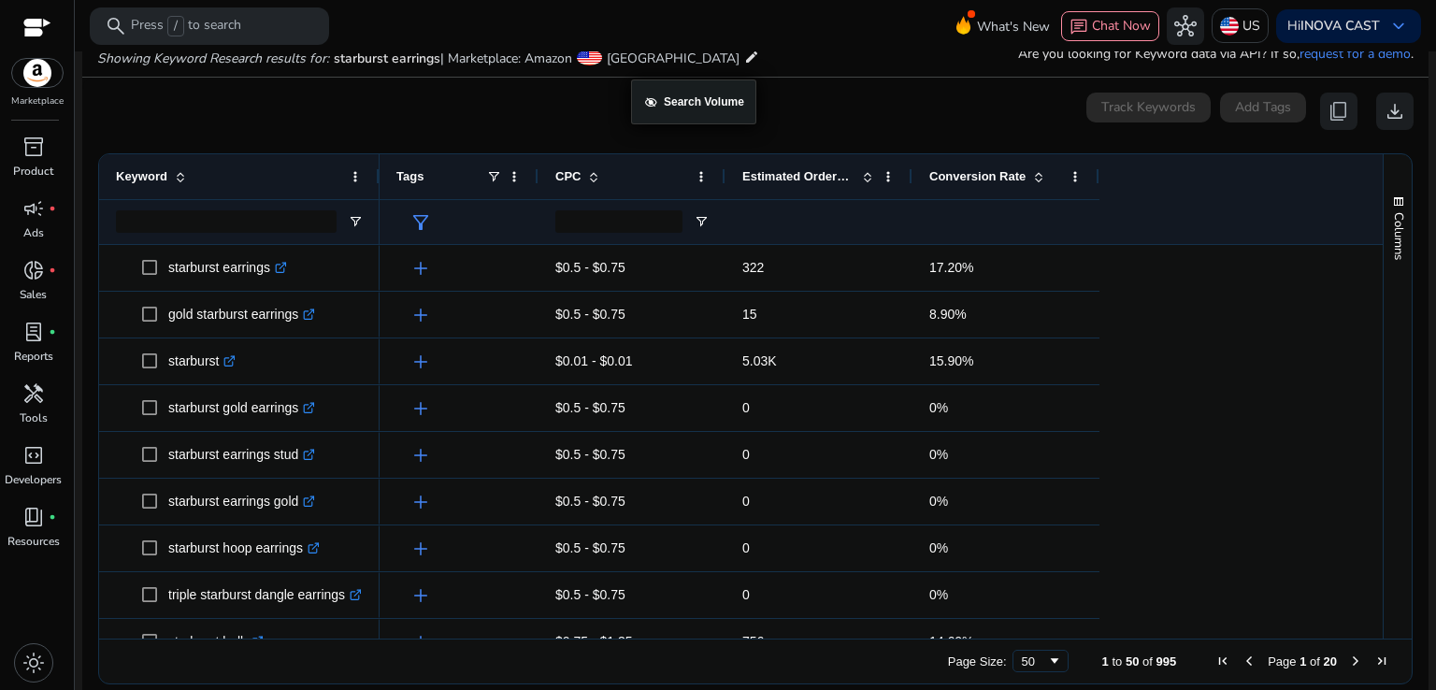
drag, startPoint x: 632, startPoint y: 177, endPoint x: 640, endPoint y: 91, distance: 86.4
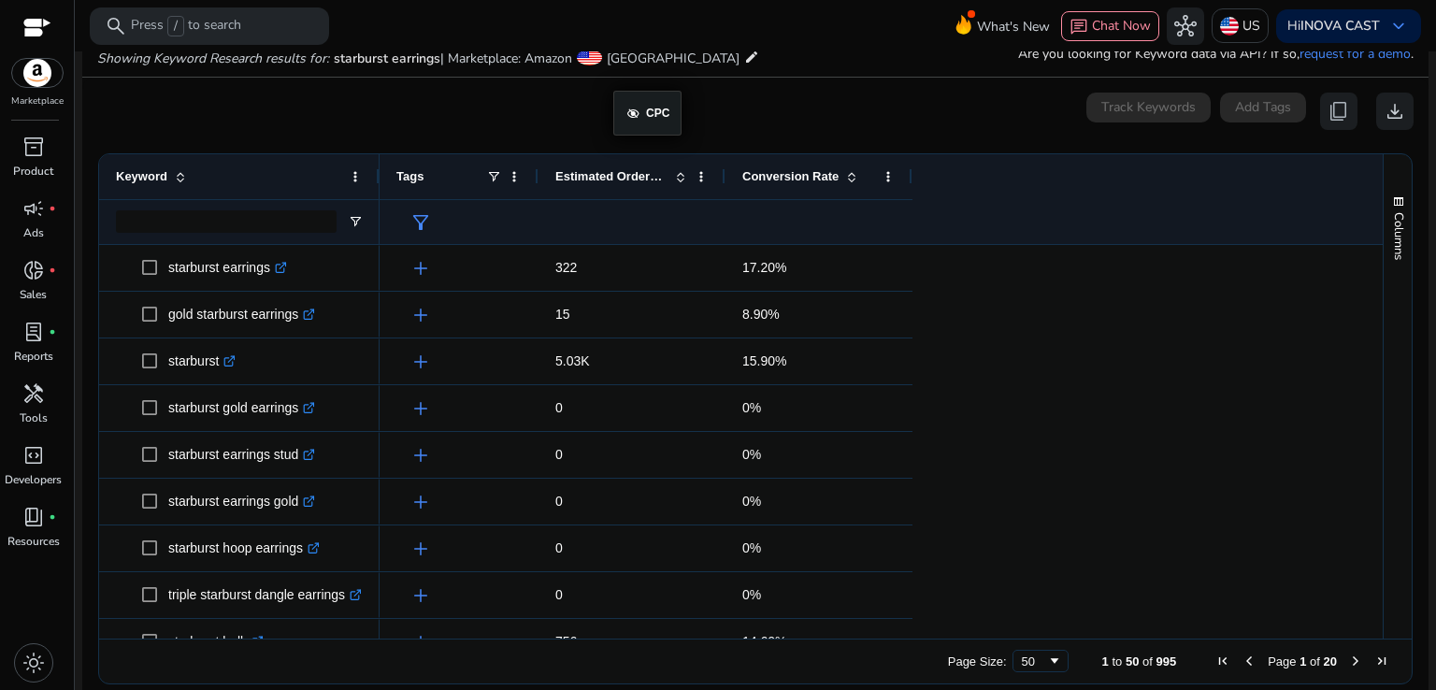
drag, startPoint x: 586, startPoint y: 169, endPoint x: 631, endPoint y: 93, distance: 88.0
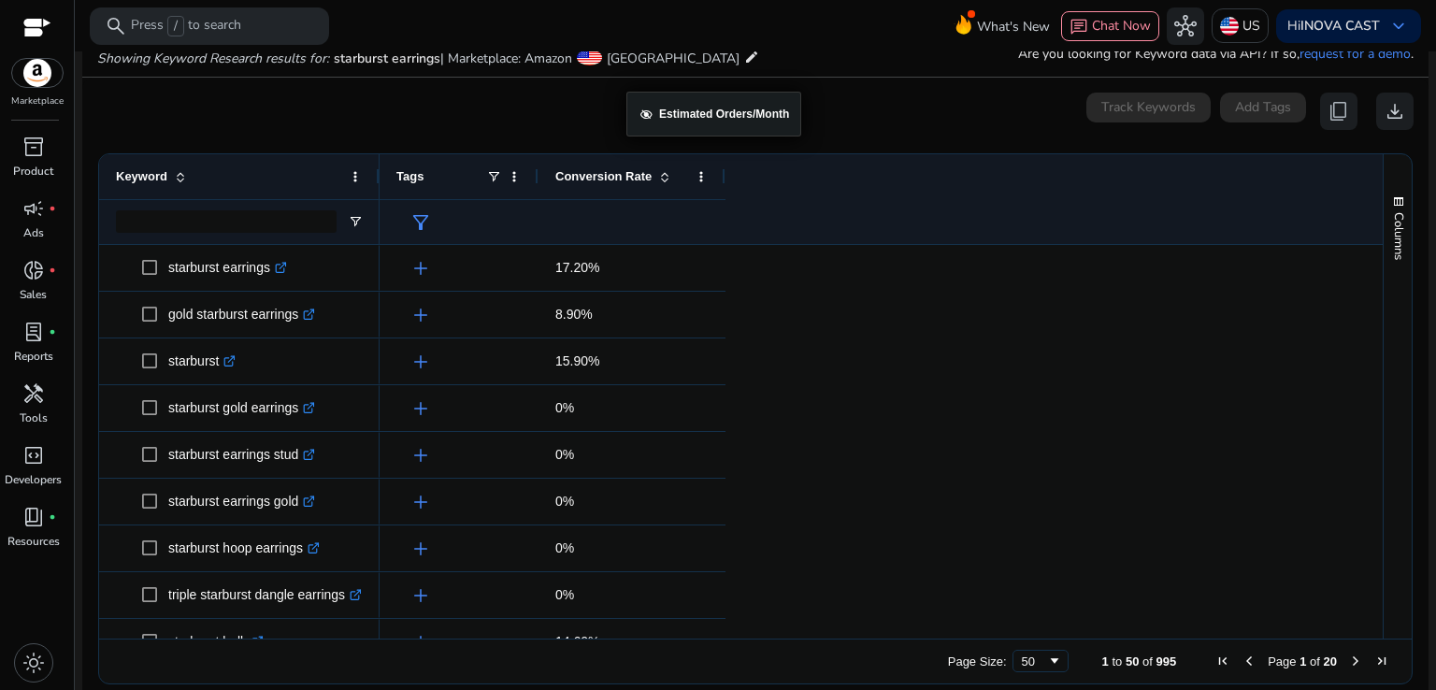
drag, startPoint x: 609, startPoint y: 187, endPoint x: 637, endPoint y: 95, distance: 95.8
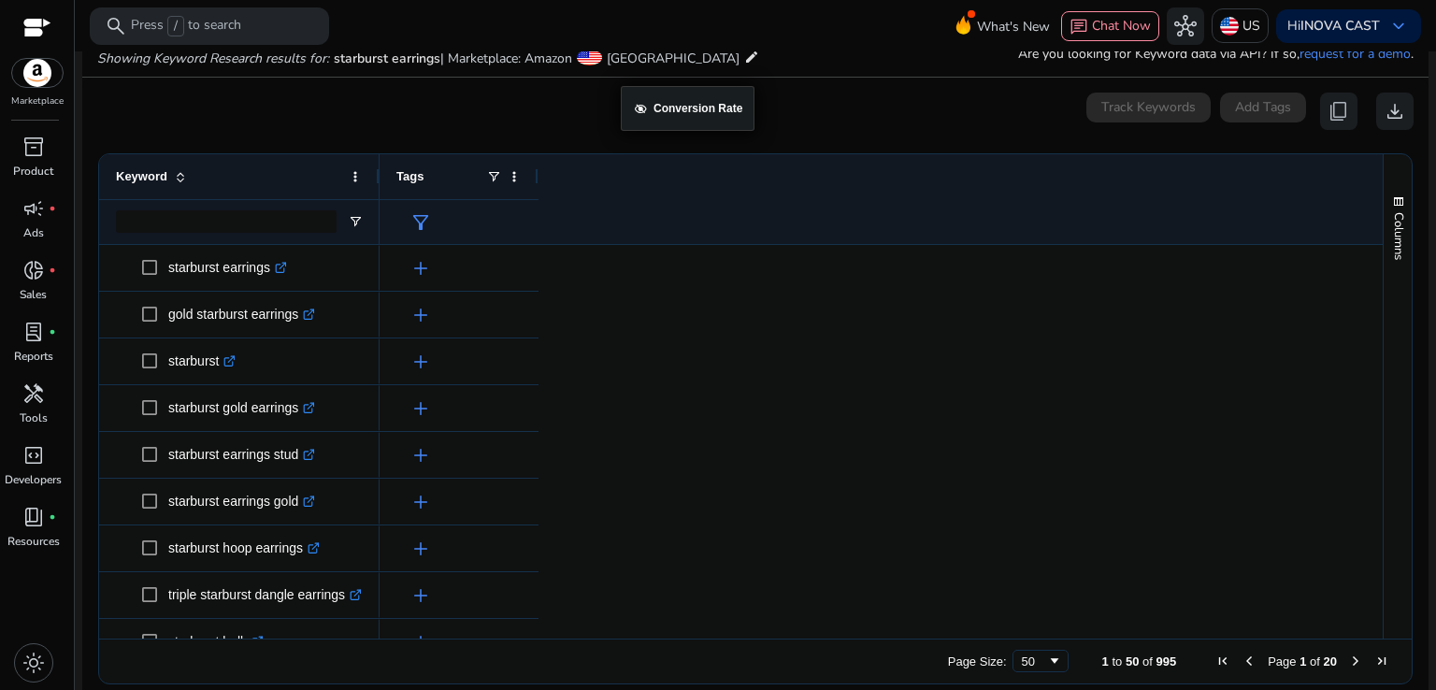
drag, startPoint x: 619, startPoint y: 166, endPoint x: 633, endPoint y: 81, distance: 86.2
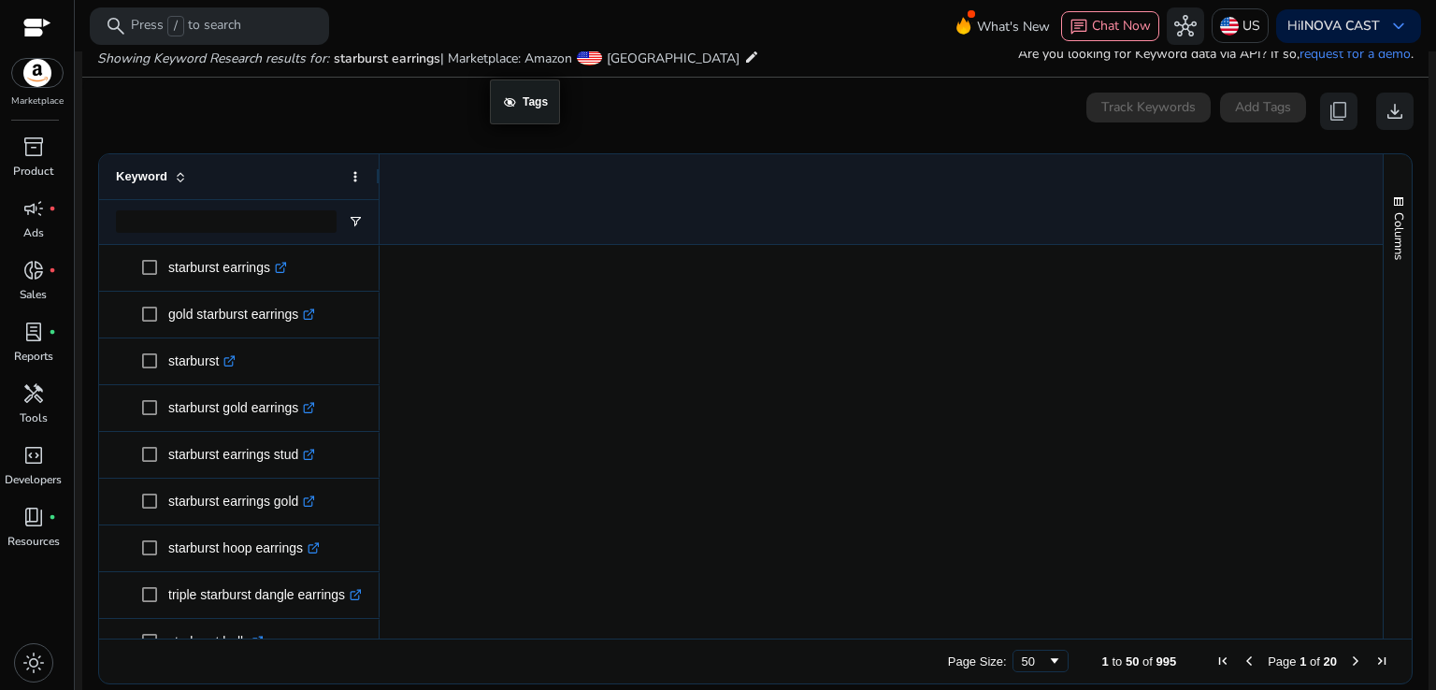
drag, startPoint x: 430, startPoint y: 169, endPoint x: 499, endPoint y: 91, distance: 104.7
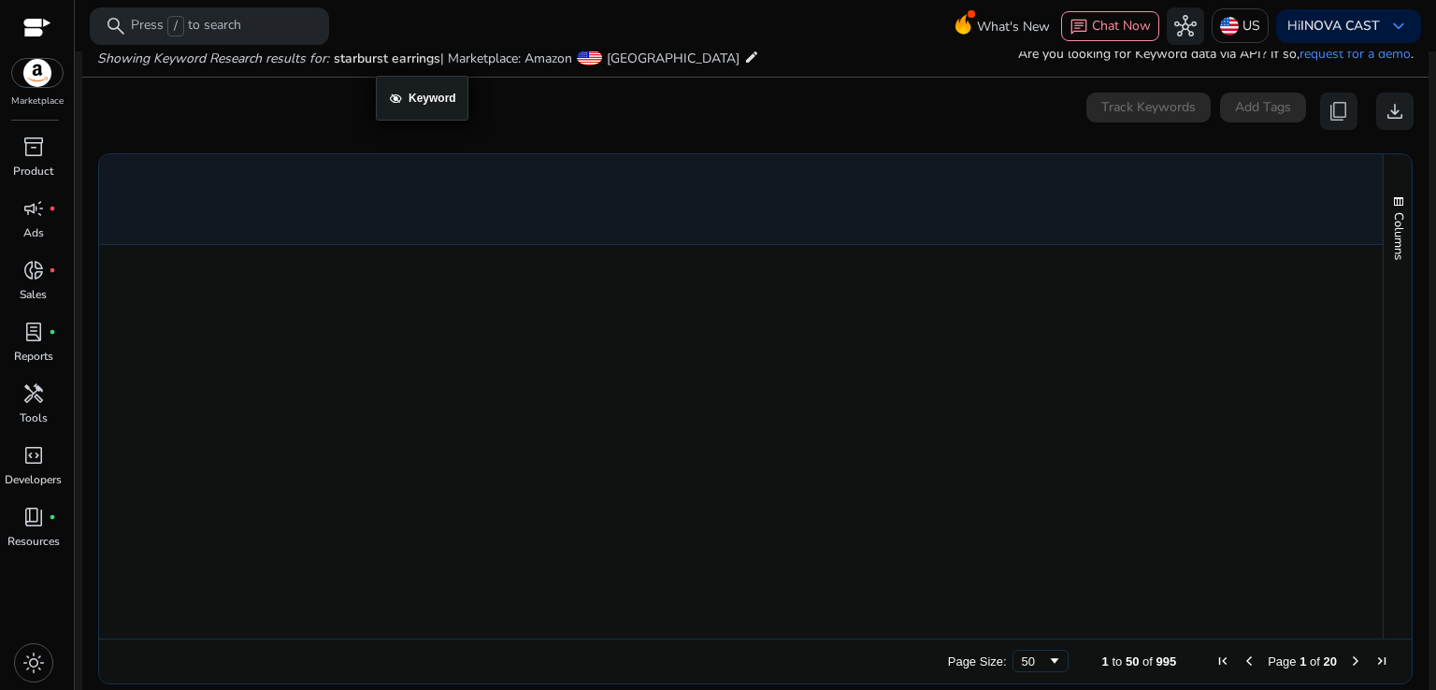
drag, startPoint x: 270, startPoint y: 170, endPoint x: 385, endPoint y: 87, distance: 141.9
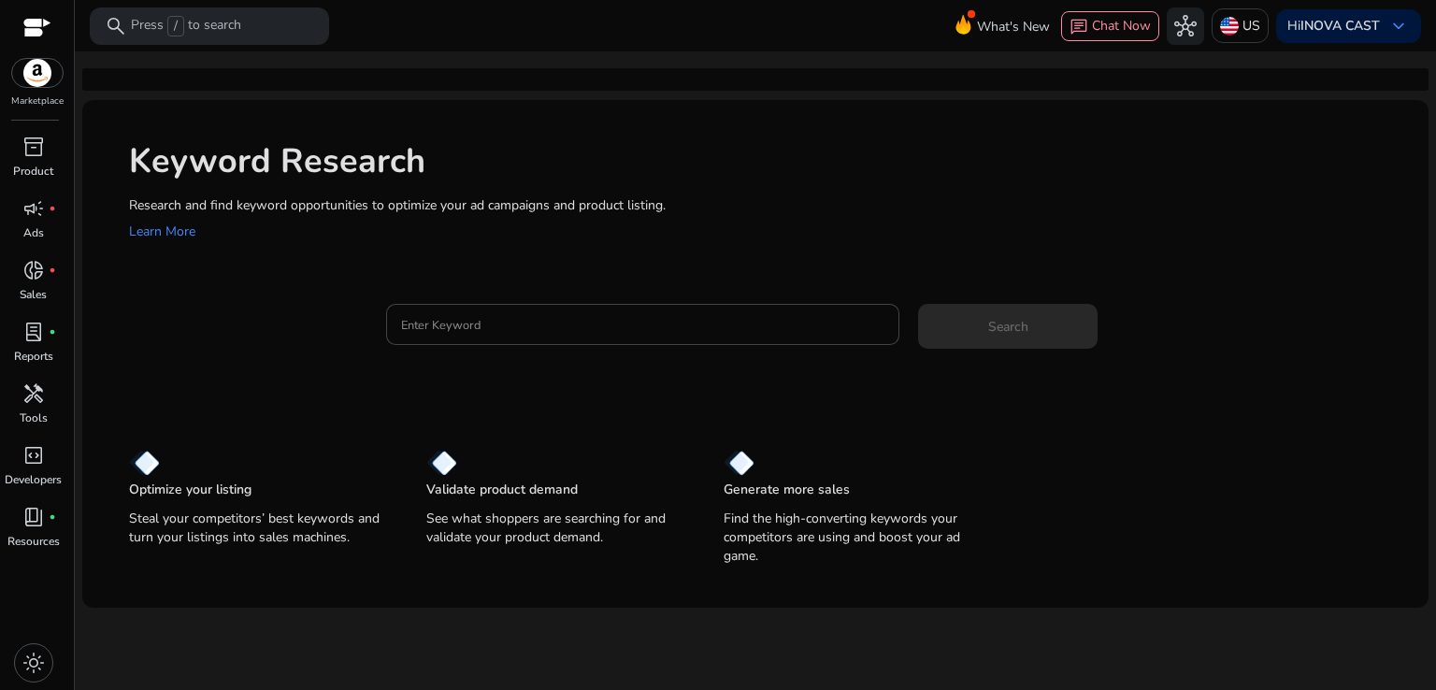
click at [667, 302] on mat-card "Enter Keyword Search" at bounding box center [779, 334] width 1300 height 91
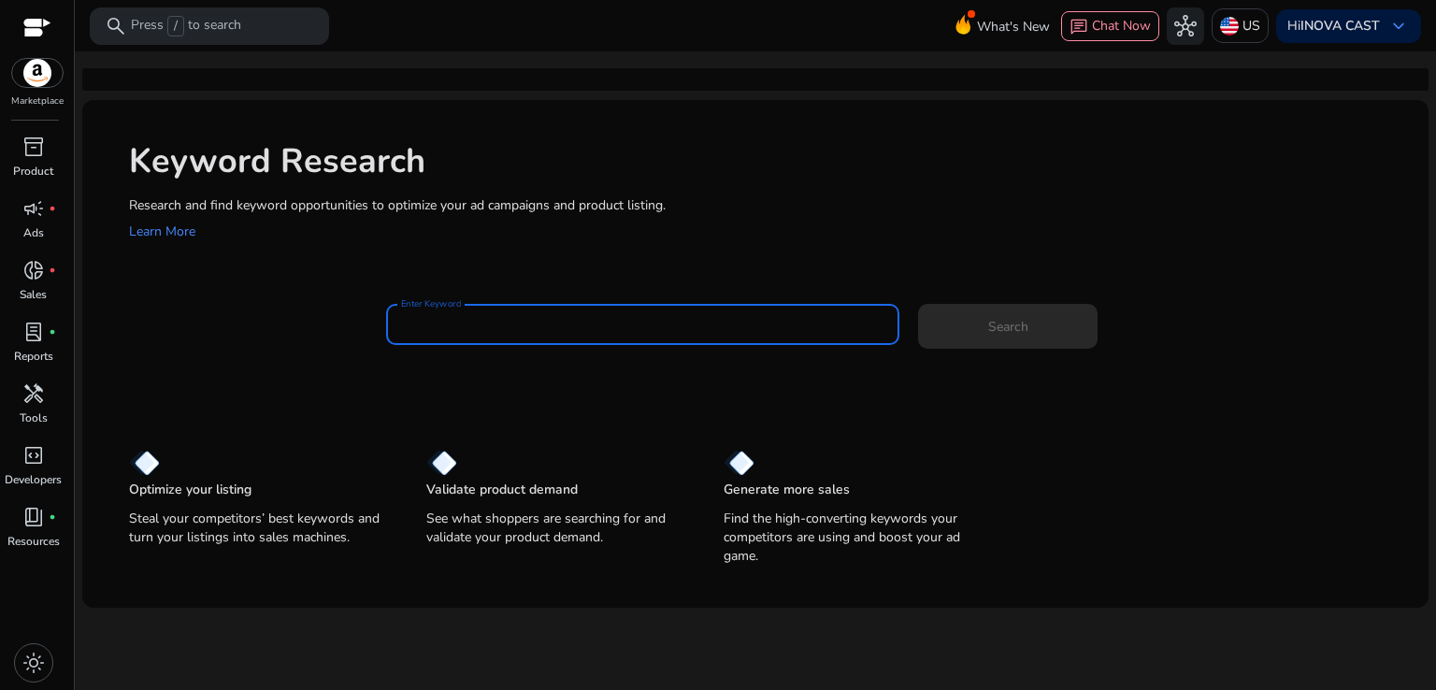
click at [605, 329] on input "Enter Keyword" at bounding box center [643, 324] width 484 height 21
click at [608, 325] on input "Enter Keyword" at bounding box center [643, 324] width 484 height 21
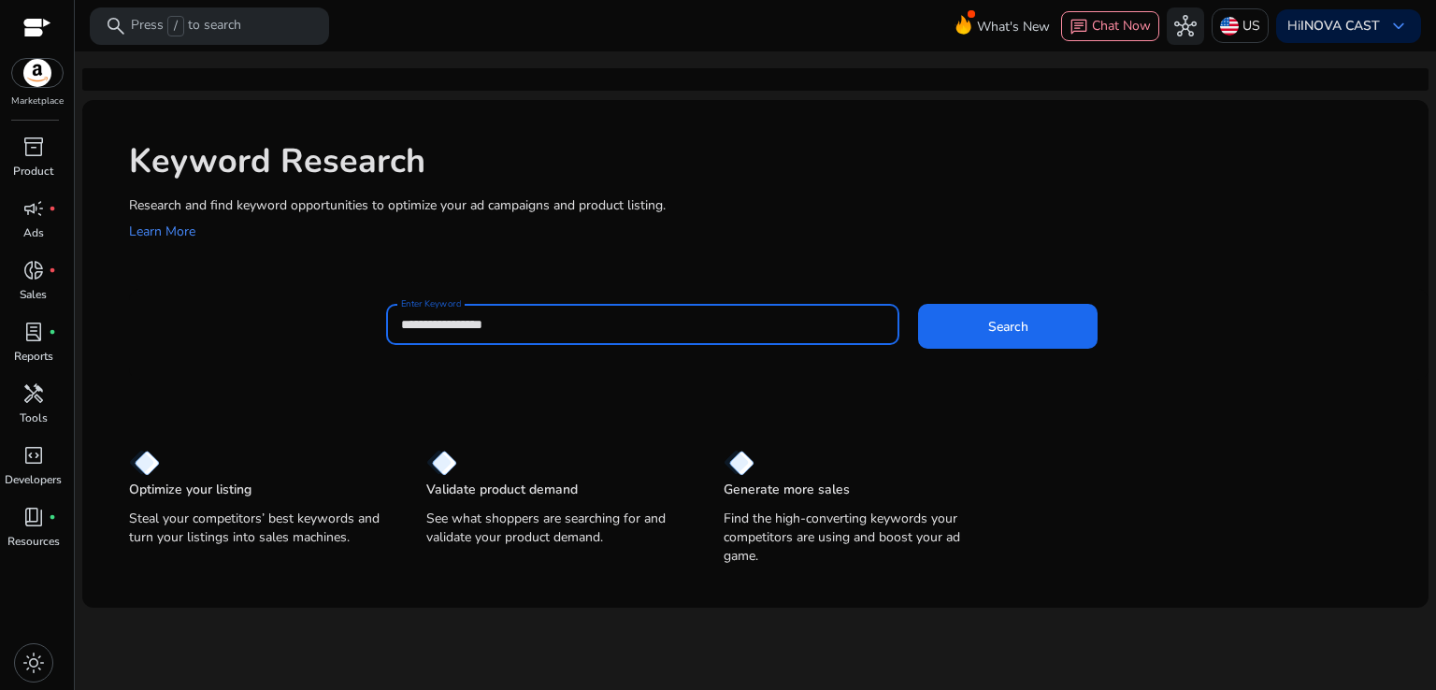
type input "**********"
click at [918, 304] on button "Search" at bounding box center [1008, 326] width 180 height 45
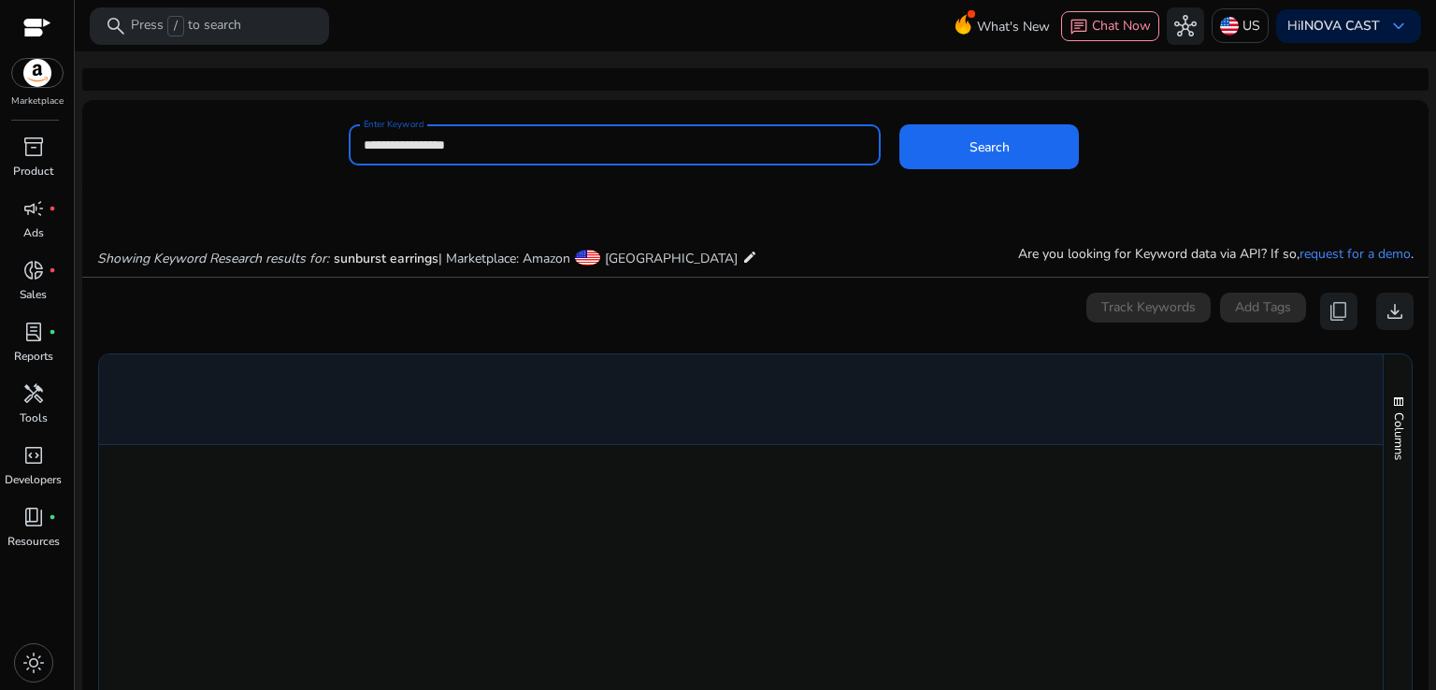
click at [231, 272] on div "Showing Keyword Research results for: sunburst earrings | Marketplace: Amazon […" at bounding box center [755, 238] width 1346 height 77
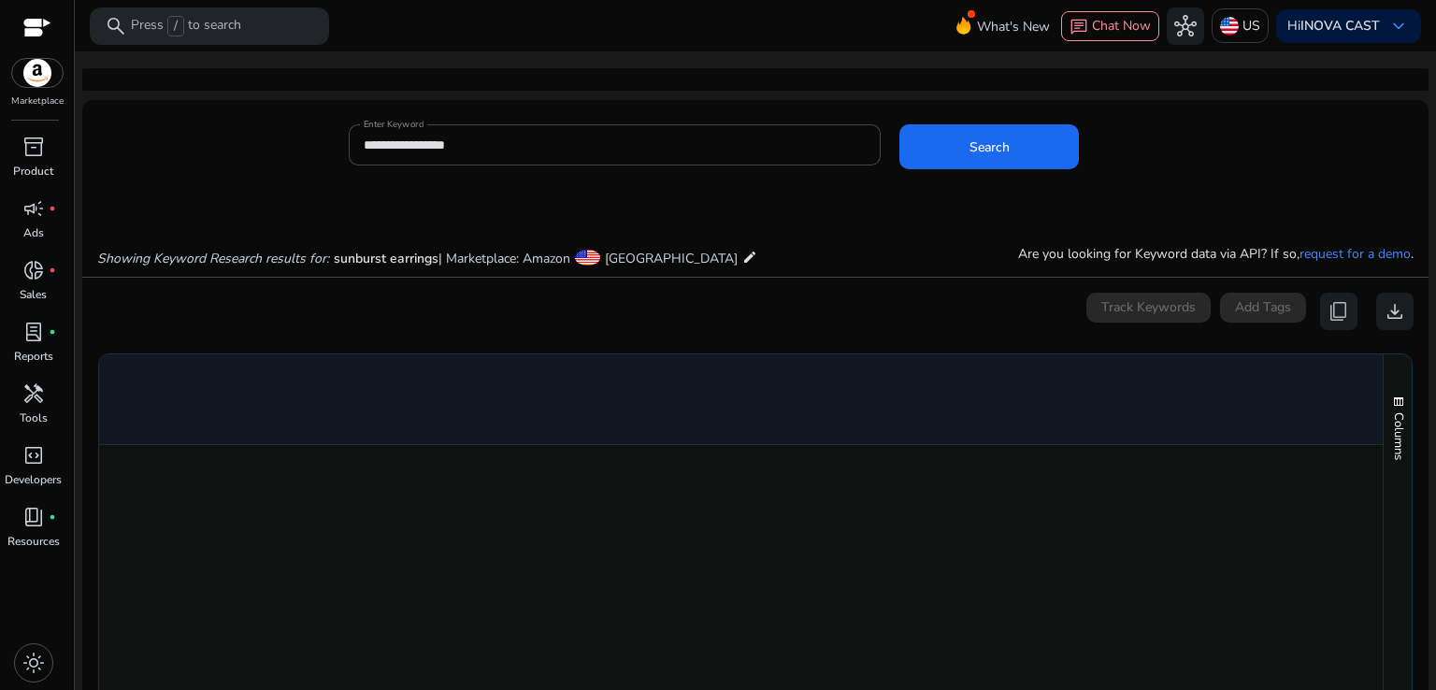
click at [230, 263] on icon "Showing Keyword Research results for:" at bounding box center [213, 259] width 232 height 18
click at [1390, 418] on span "Columns" at bounding box center [1398, 436] width 17 height 48
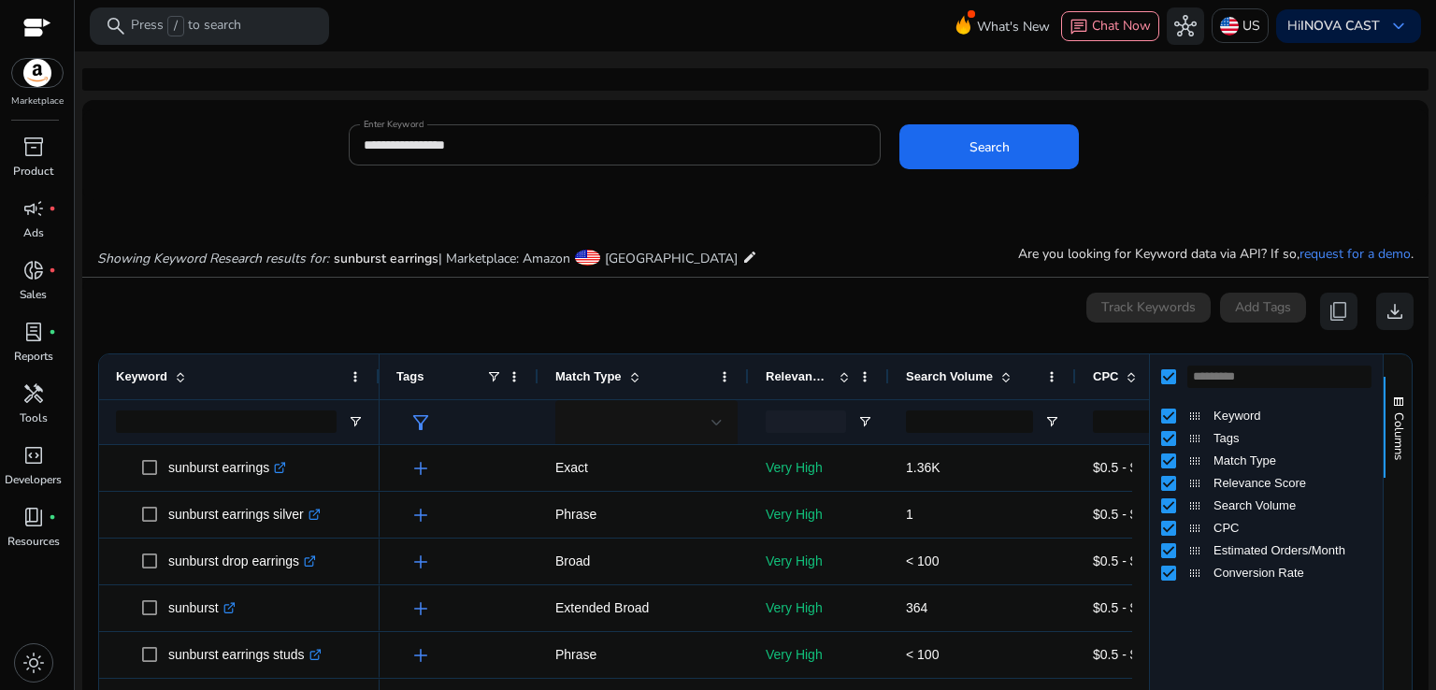
click at [745, 199] on mat-card "**********" at bounding box center [755, 154] width 1346 height 91
click at [820, 242] on div "Showing Keyword Research results for: sunburst earrings | Marketplace: Amazon […" at bounding box center [755, 238] width 1346 height 77
click at [1384, 442] on button "Columns" at bounding box center [1398, 427] width 28 height 101
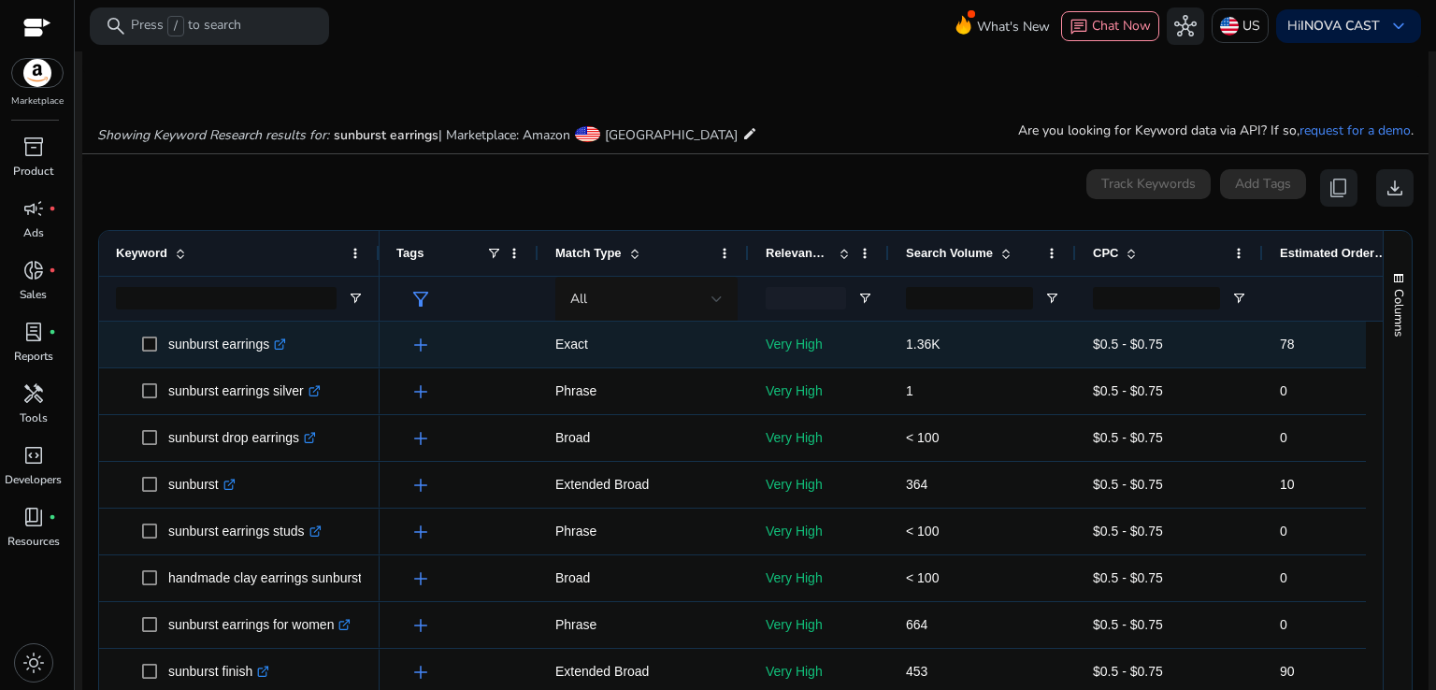
scroll to position [219, 0]
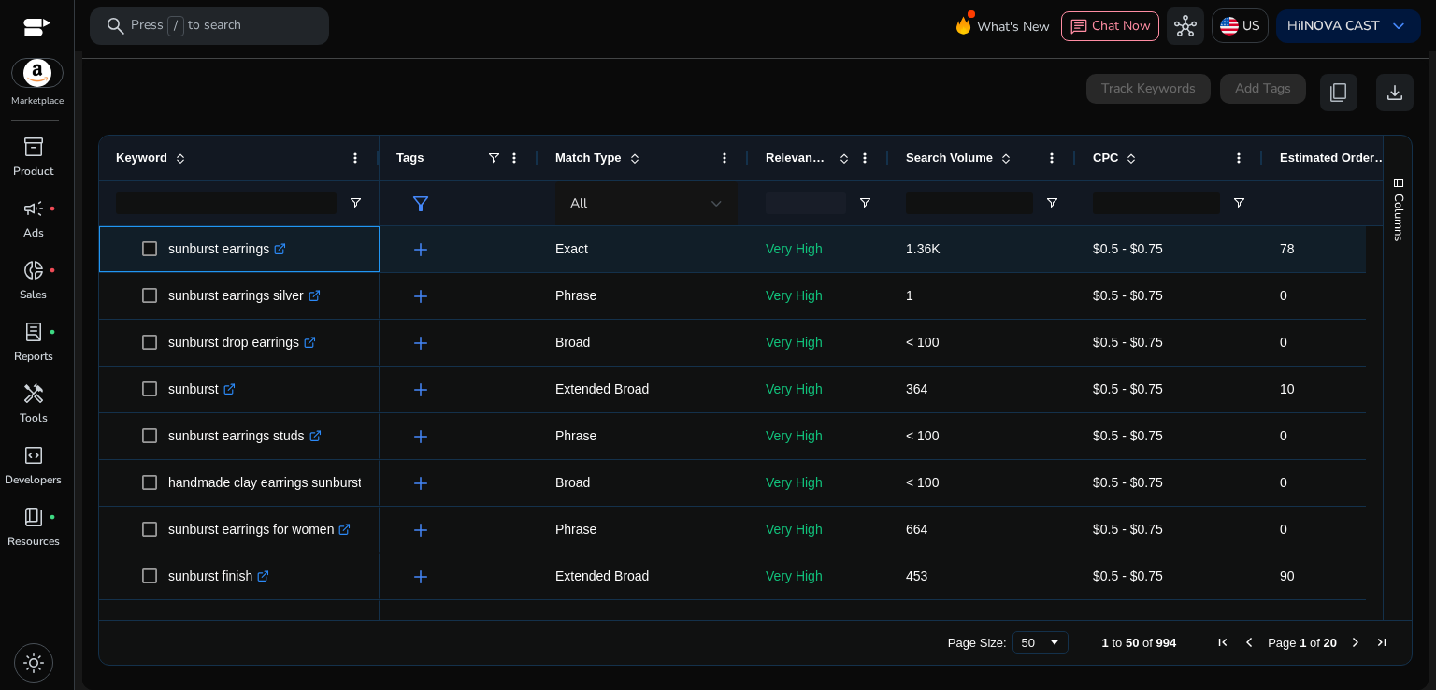
drag, startPoint x: 173, startPoint y: 238, endPoint x: 213, endPoint y: 248, distance: 41.3
click at [213, 248] on p "sunburst earrings .st0{fill:#2c8af8}" at bounding box center [227, 249] width 118 height 38
click at [278, 234] on p "sunburst earrings .st0{fill:#2c8af8}" at bounding box center [227, 249] width 118 height 38
drag, startPoint x: 167, startPoint y: 239, endPoint x: 266, endPoint y: 255, distance: 100.4
click at [266, 255] on p "sunburst earrings .st0{fill:#2c8af8}" at bounding box center [227, 249] width 118 height 38
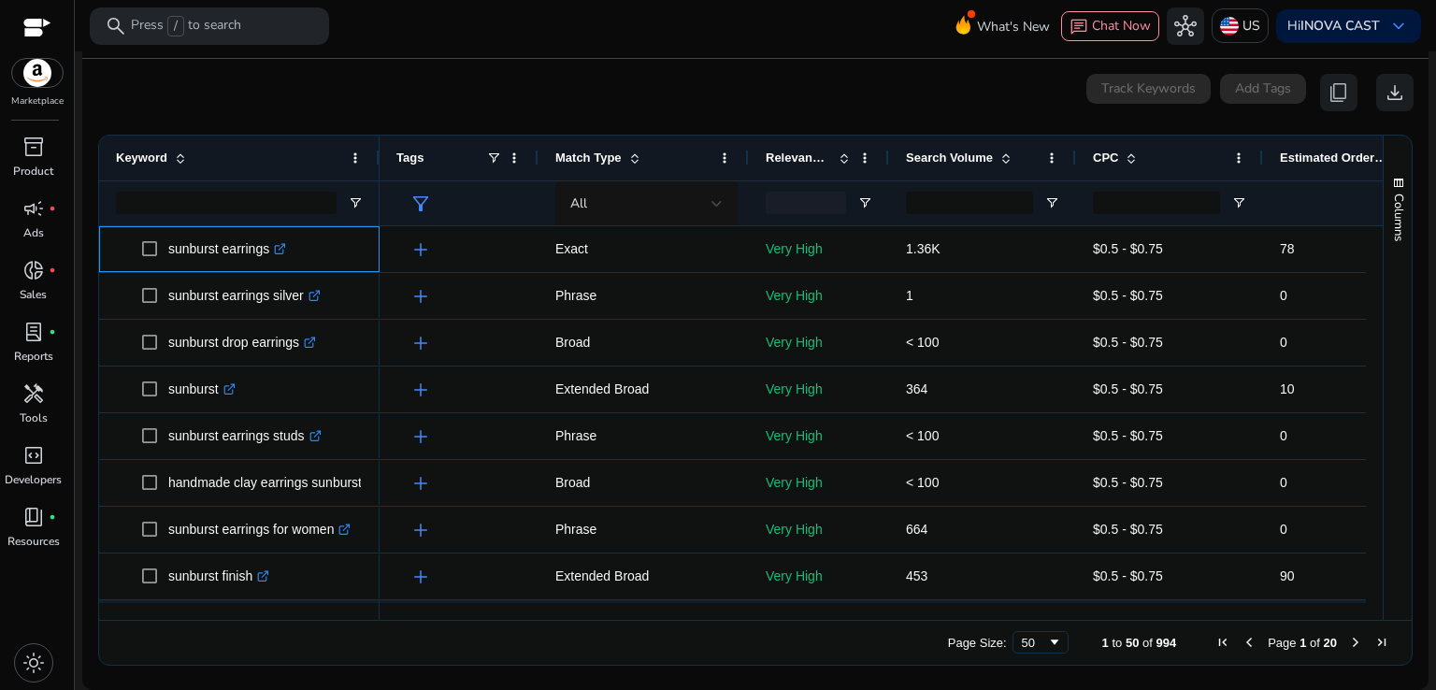
copy p "sunburst earrings"
click at [539, 113] on mat-card "0 keyword(s) selected Track Keywords Add Tags content_copy download Press SPACE…" at bounding box center [755, 374] width 1346 height 631
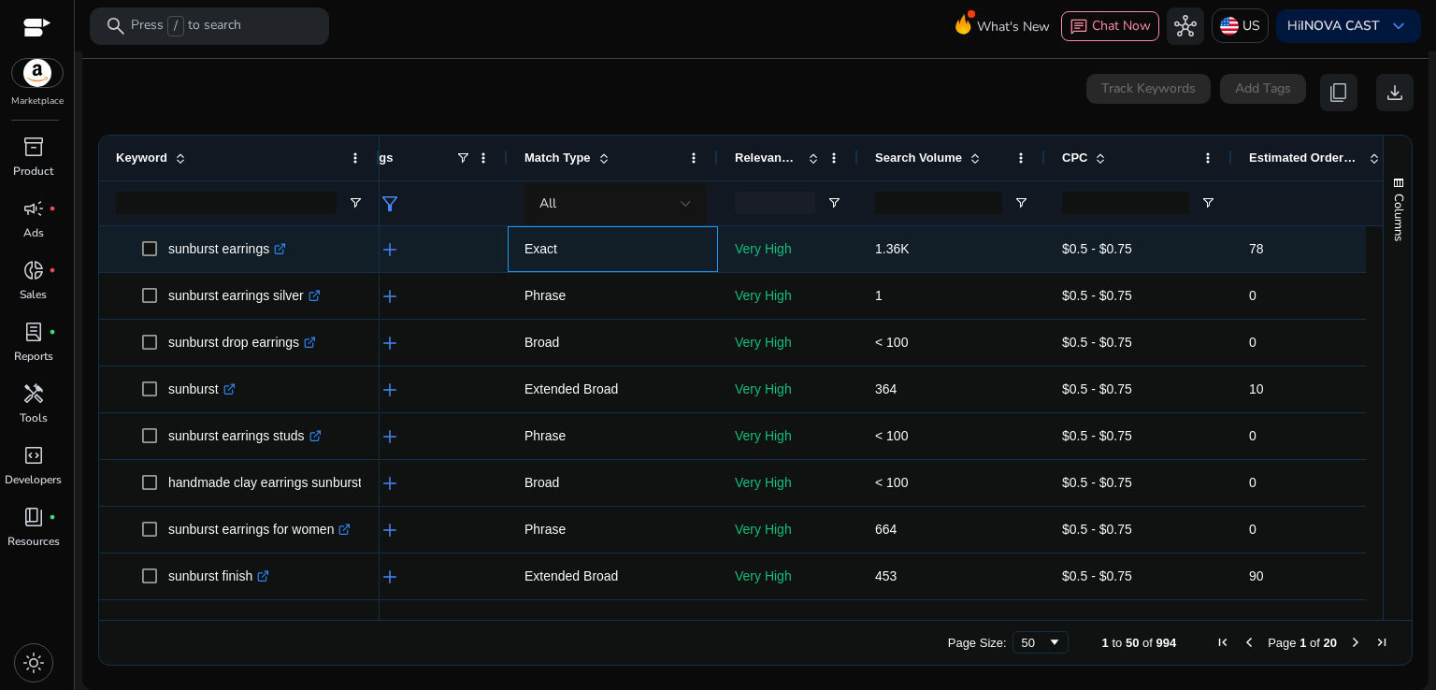
scroll to position [0, 0]
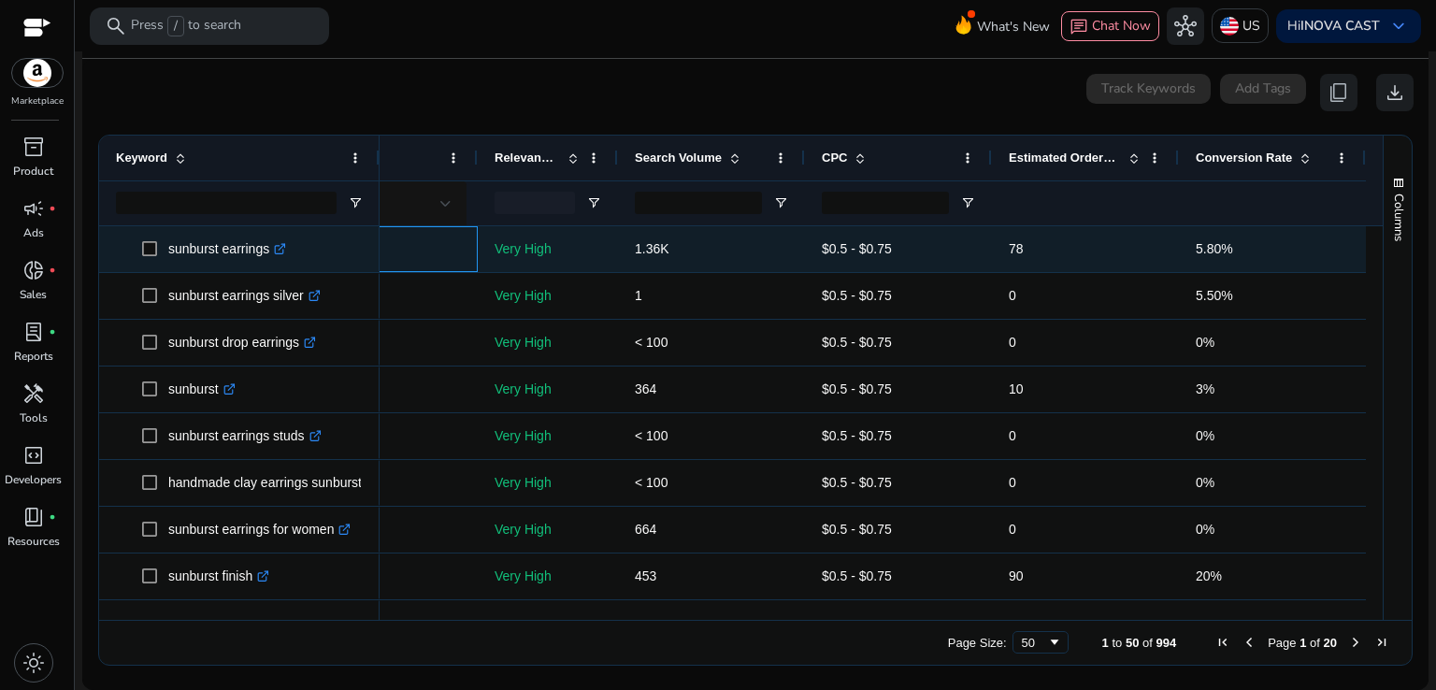
drag, startPoint x: 550, startPoint y: 237, endPoint x: 1228, endPoint y: 251, distance: 678.0
click at [1228, 251] on div "add Exact Very High 1.36K $0.5 - $0.75 78 5.80%" at bounding box center [736, 249] width 1257 height 47
copy div "Exact Very High 1.36K $0.5 - $0.75 78 5.80%"
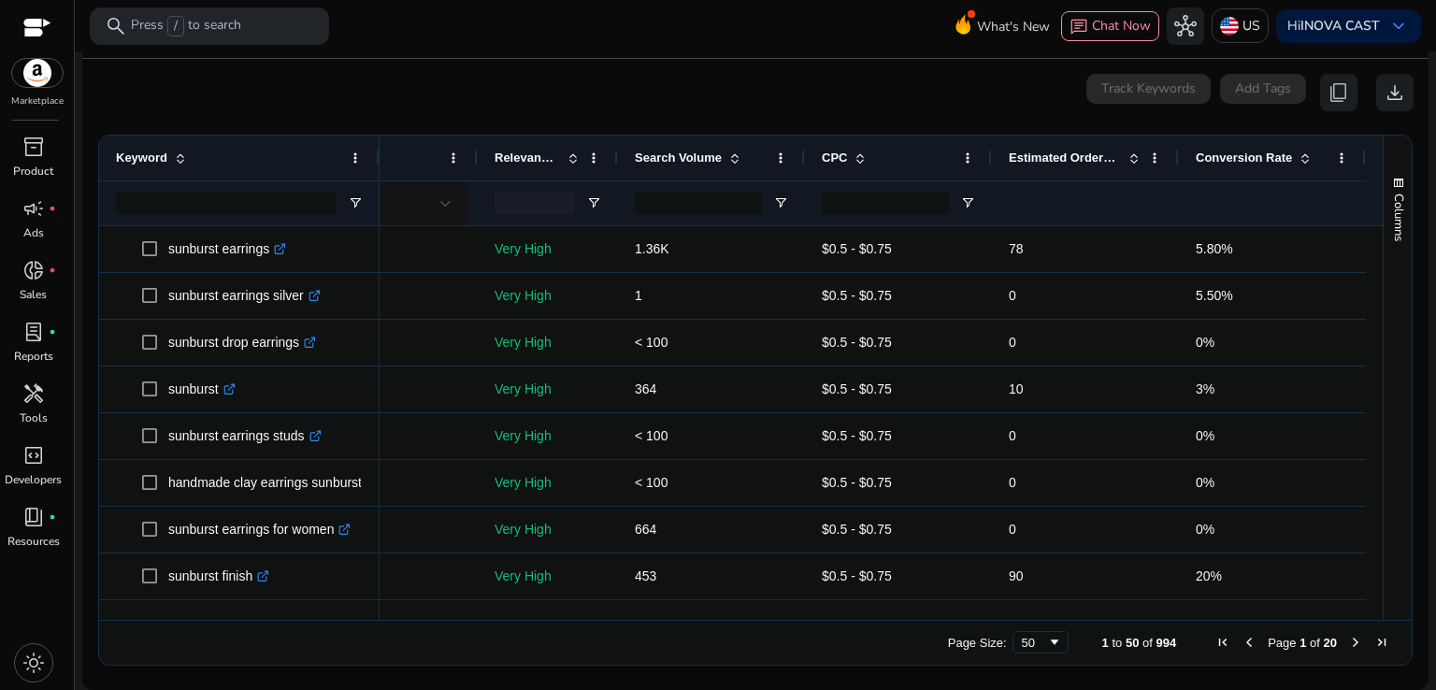
drag, startPoint x: 844, startPoint y: 619, endPoint x: 325, endPoint y: 594, distance: 519.5
click at [326, 602] on div "Drag here to set row groups Drag here to set column labels Keyword Tags 78" at bounding box center [755, 400] width 1314 height 531
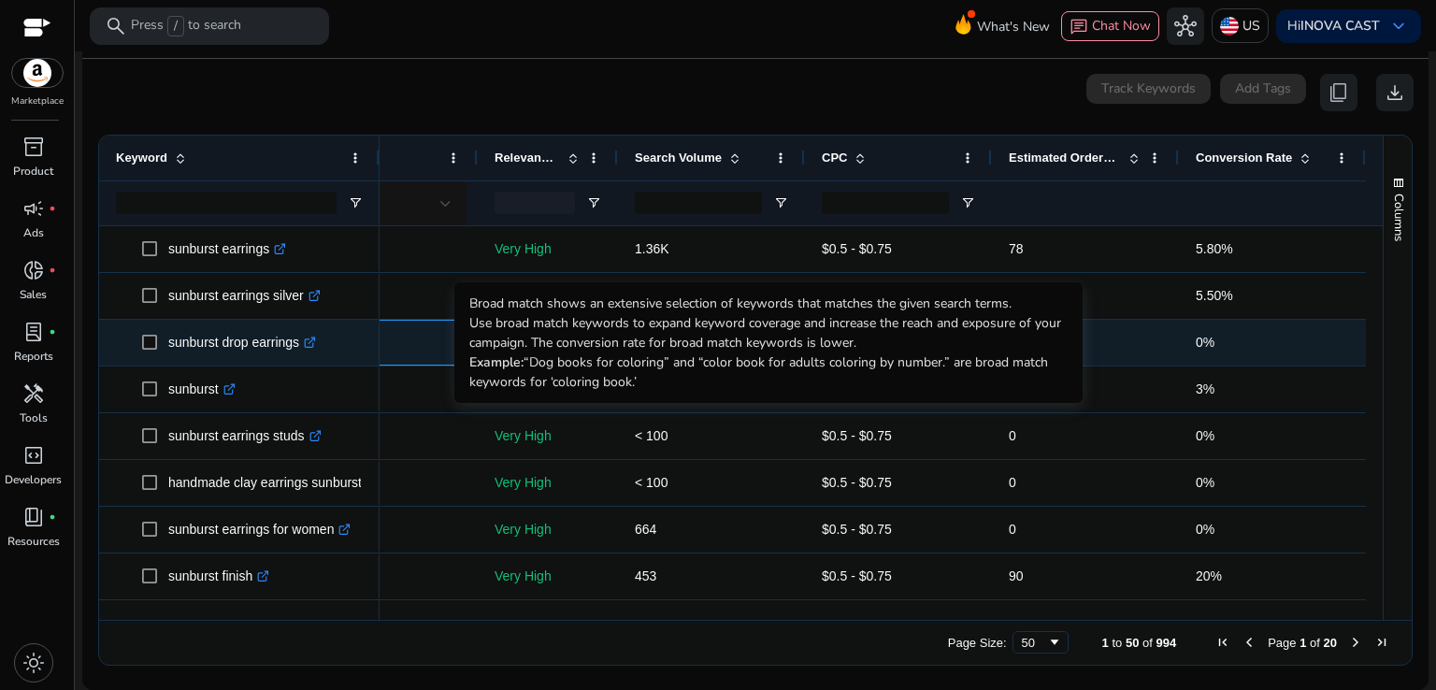
click at [382, 334] on p "Broad" at bounding box center [372, 342] width 177 height 38
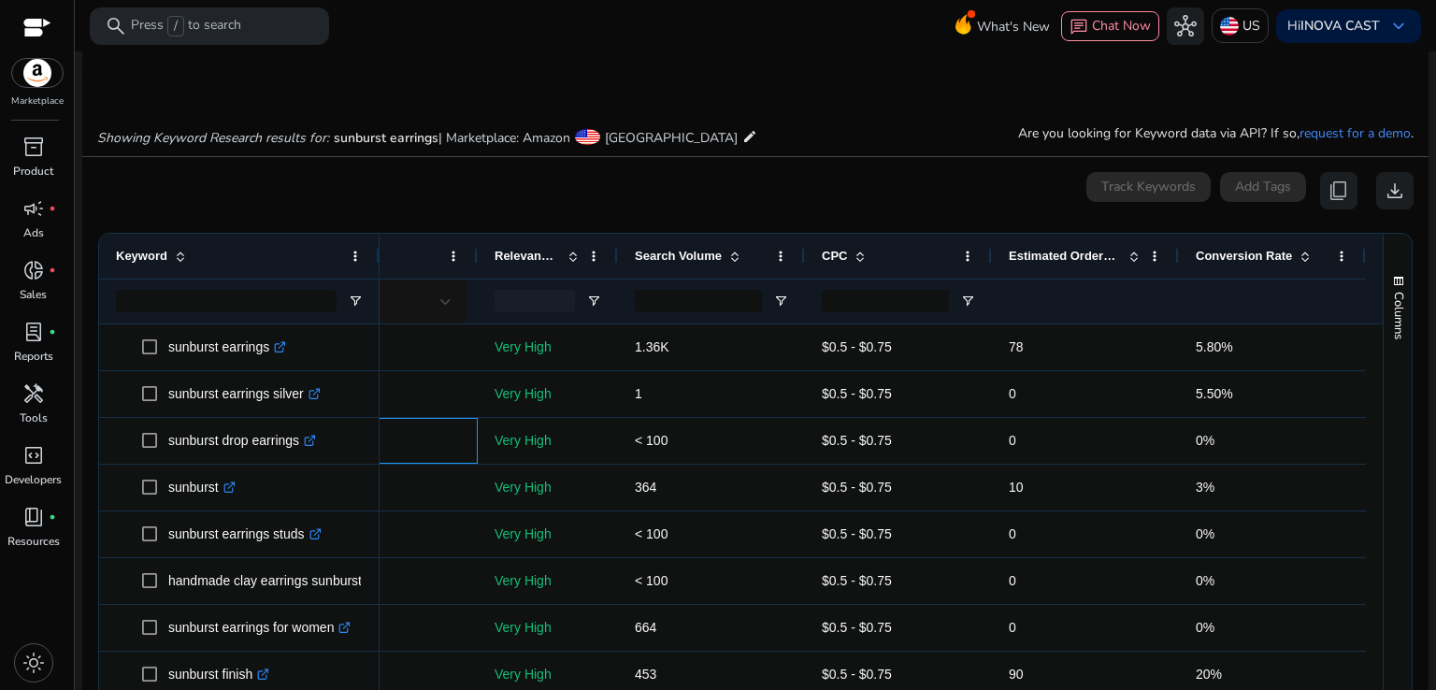
scroll to position [32, 0]
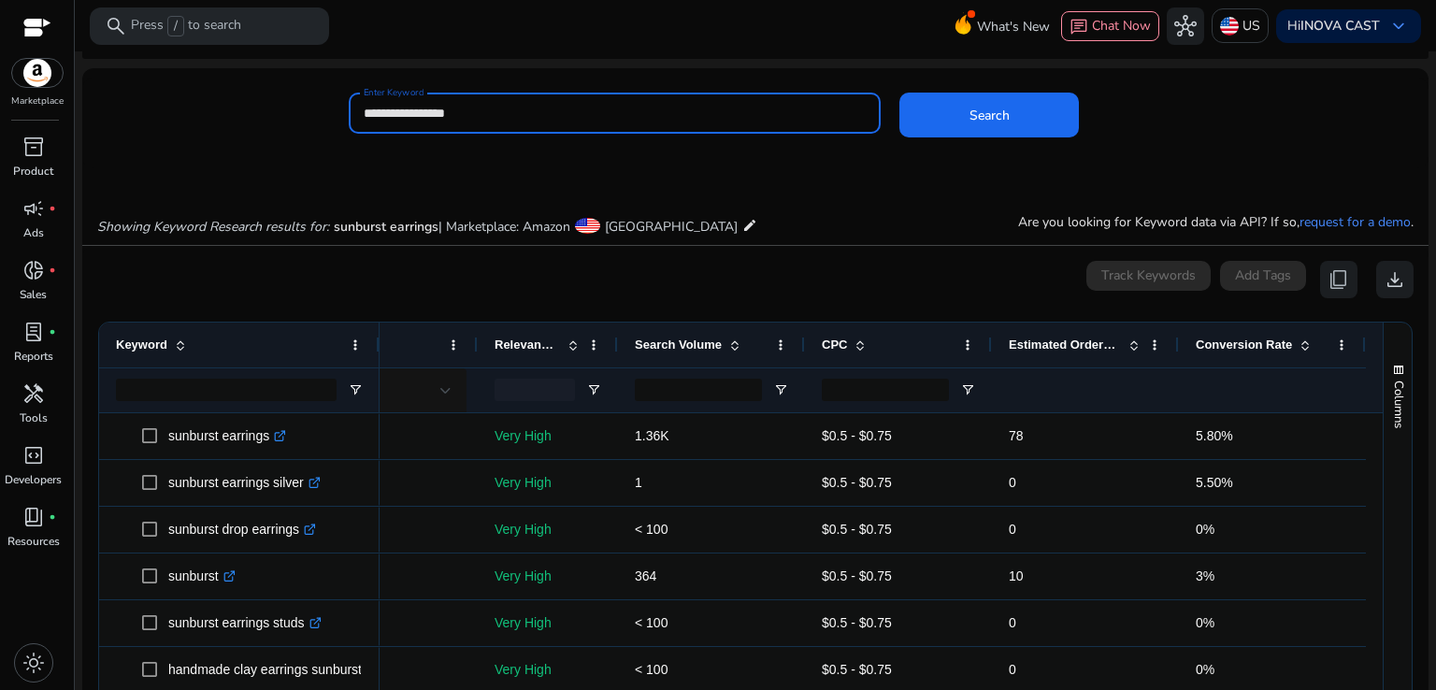
drag, startPoint x: 487, startPoint y: 109, endPoint x: 360, endPoint y: 108, distance: 127.2
click at [360, 108] on div "**********" at bounding box center [615, 113] width 533 height 41
type input "**********"
click at [899, 93] on button "Search" at bounding box center [989, 115] width 180 height 45
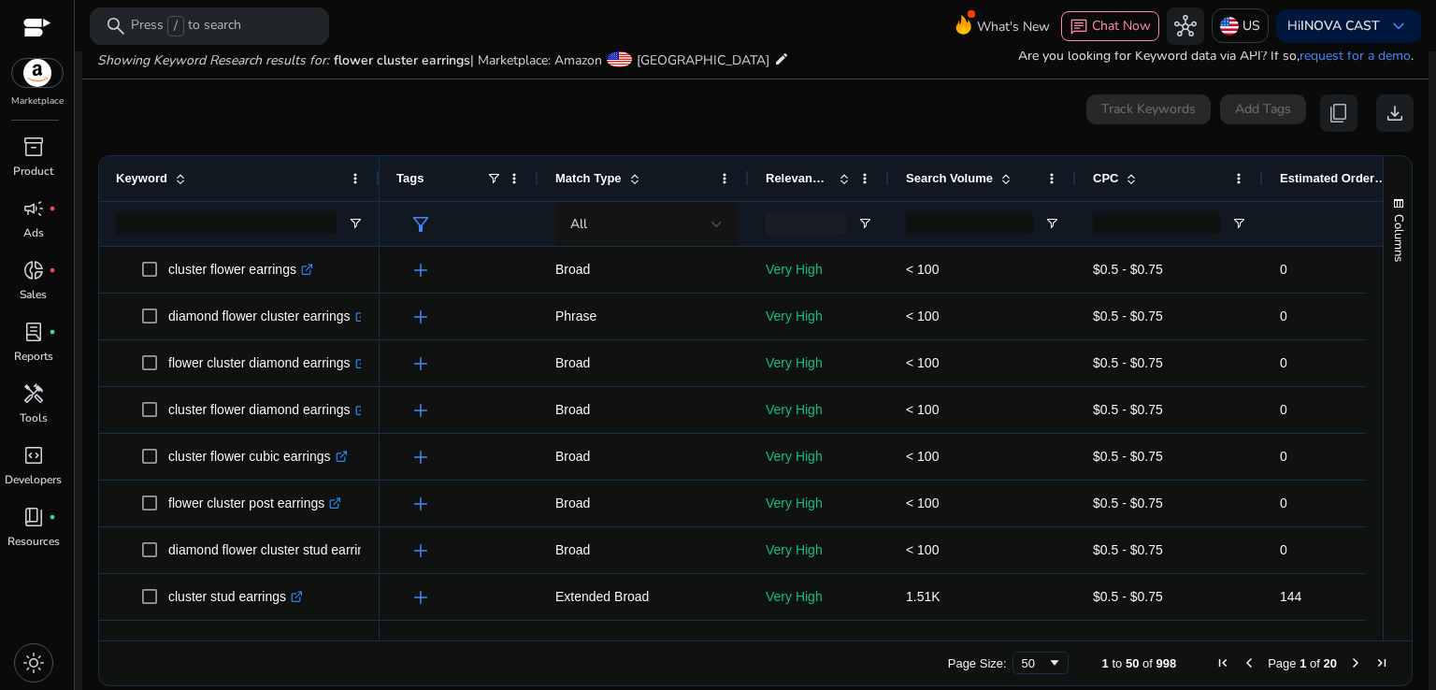
scroll to position [200, 0]
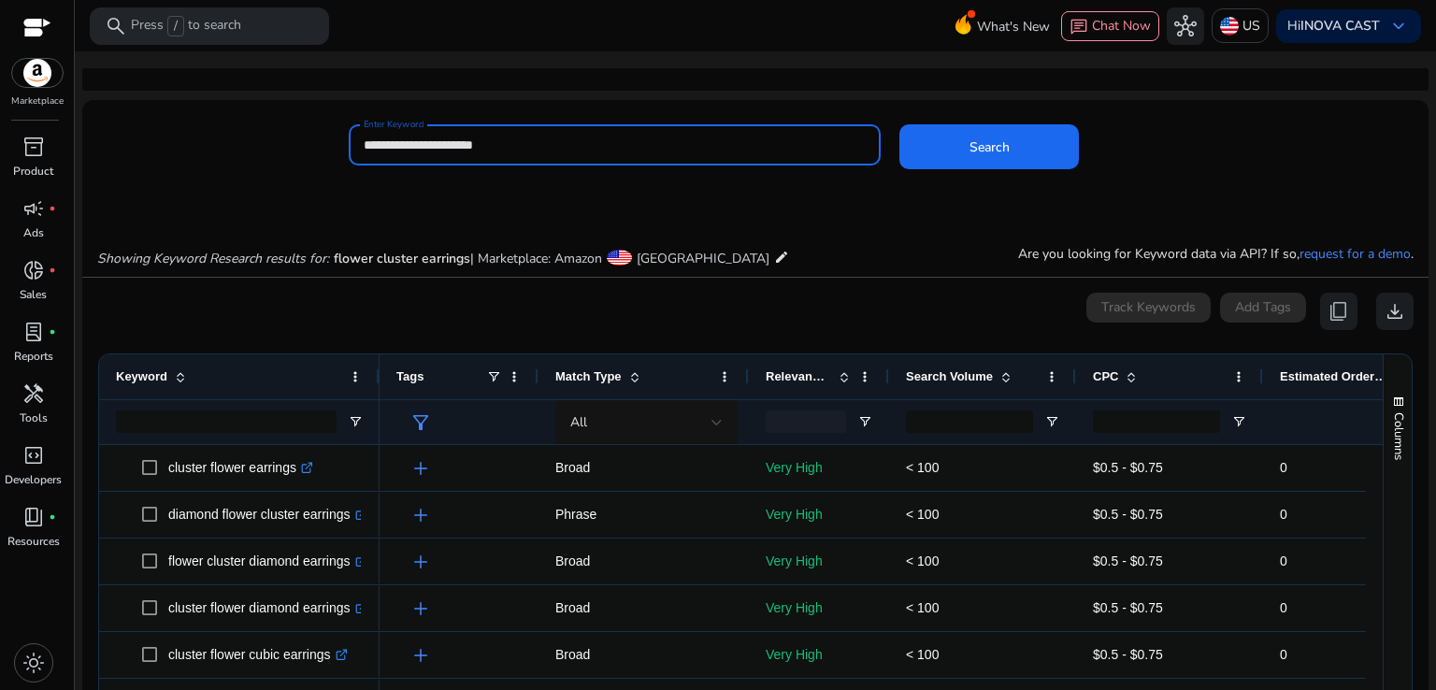
drag, startPoint x: 404, startPoint y: 146, endPoint x: 364, endPoint y: 151, distance: 40.5
click at [364, 151] on input "**********" at bounding box center [615, 145] width 503 height 21
type input "**********"
click at [899, 124] on button "Search" at bounding box center [989, 146] width 180 height 45
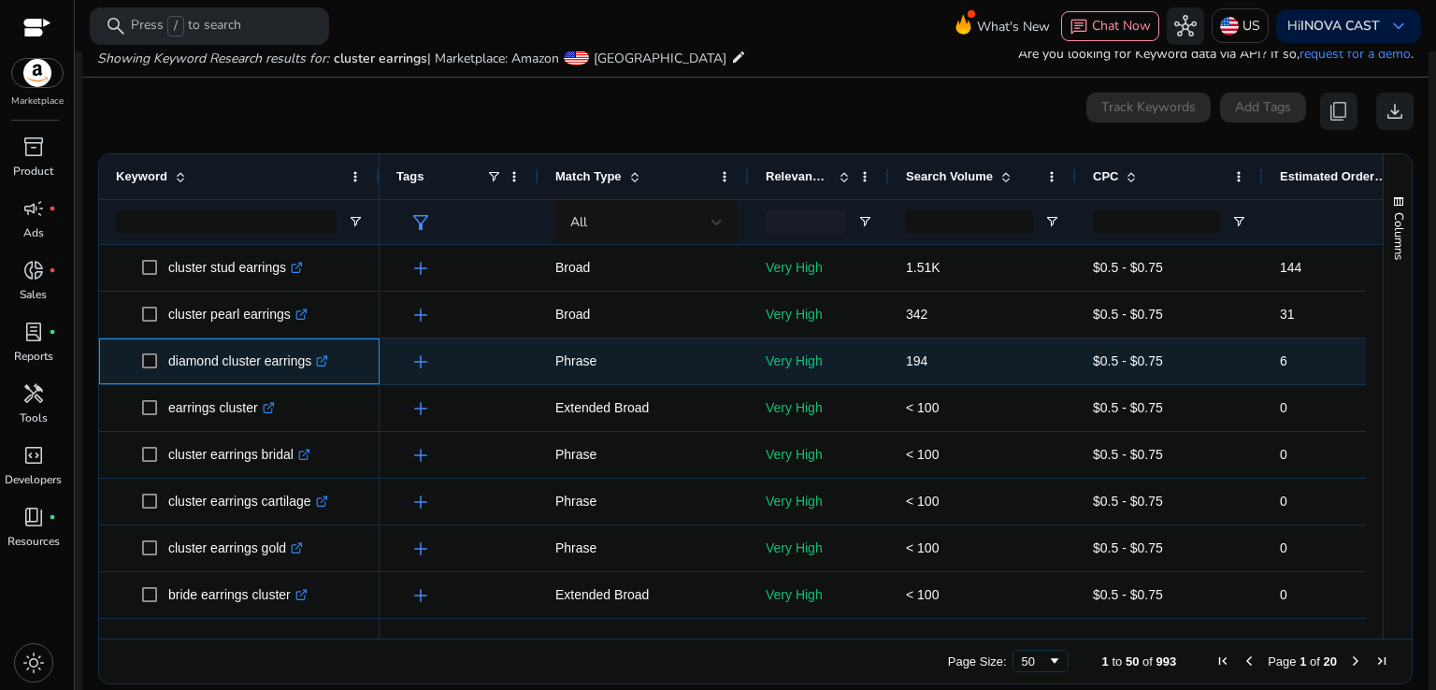
drag, startPoint x: 170, startPoint y: 359, endPoint x: 313, endPoint y: 361, distance: 143.1
click at [313, 361] on p "diamond cluster earrings .st0{fill:#2c8af8}" at bounding box center [248, 361] width 160 height 38
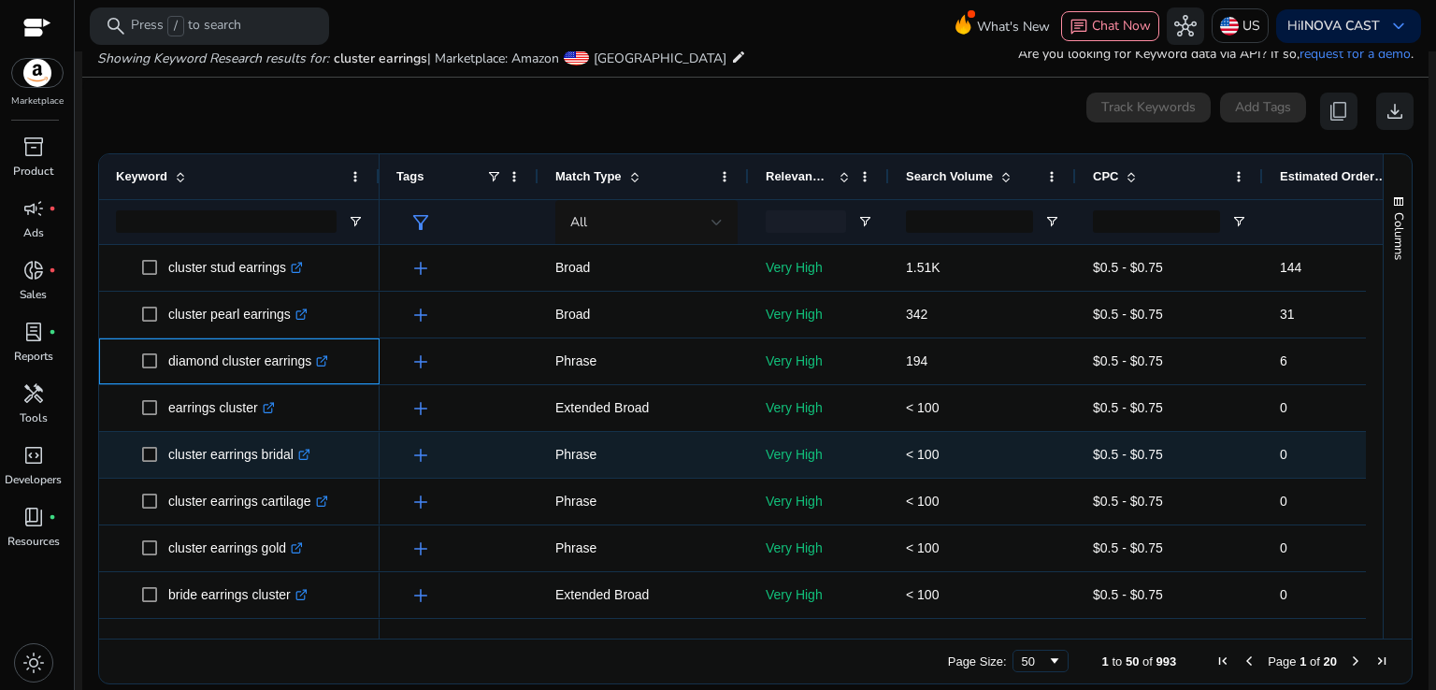
copy p "diamond cluster earrings"
